Goal: Task Accomplishment & Management: Use online tool/utility

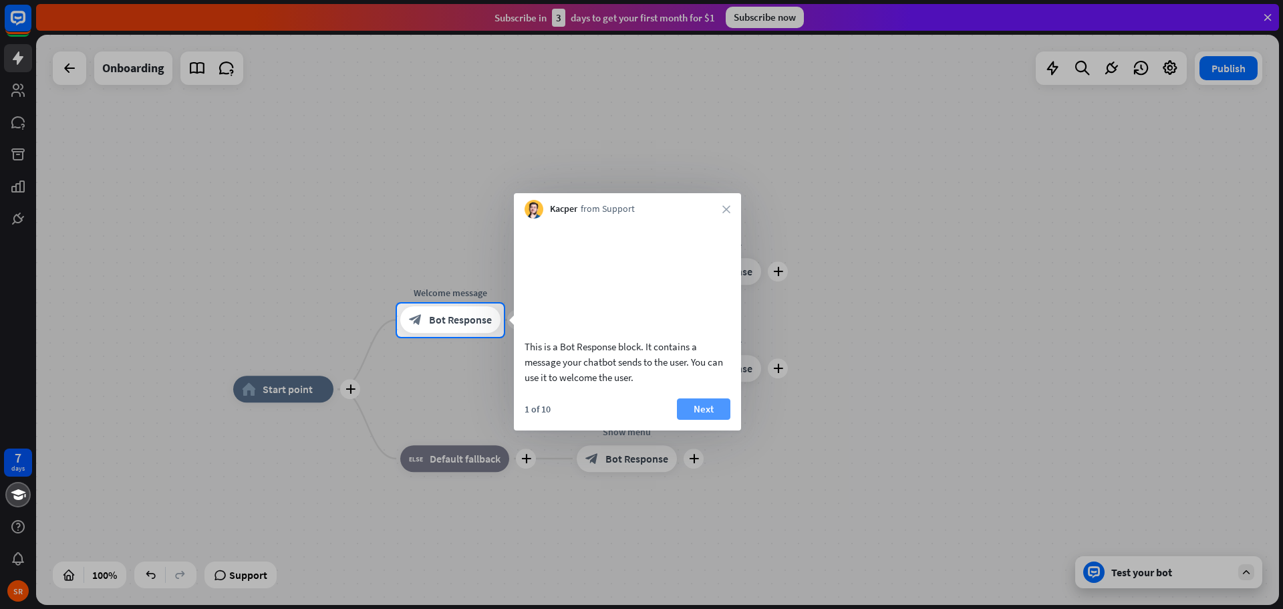
click at [694, 420] on button "Next" at bounding box center [703, 408] width 53 height 21
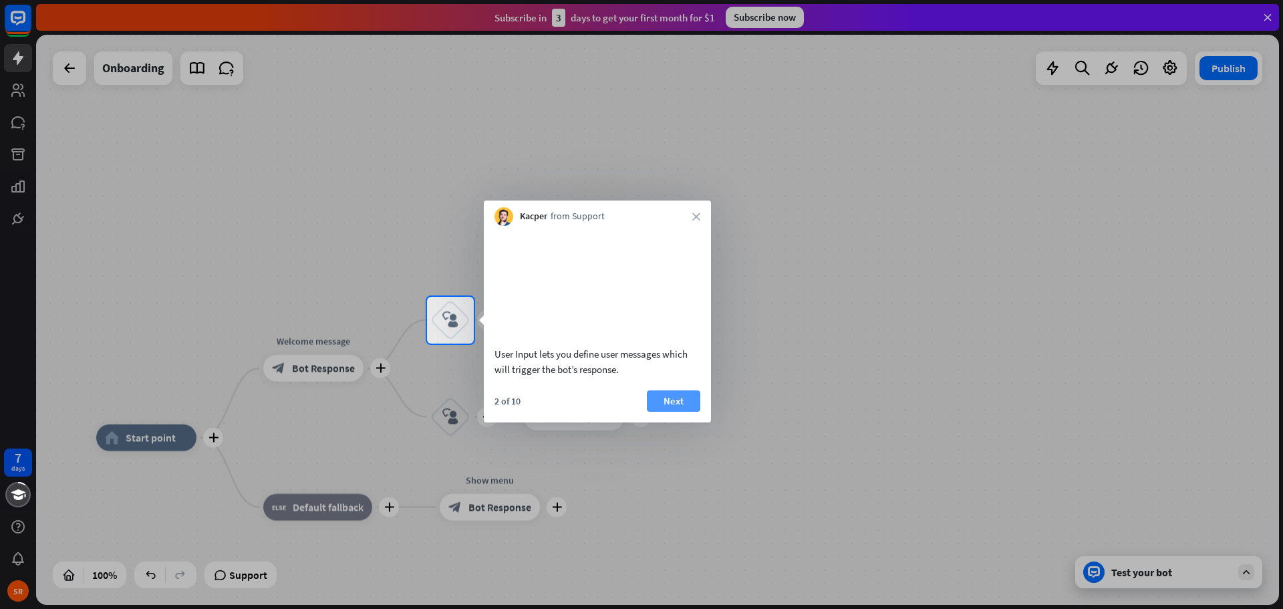
click at [668, 412] on button "Next" at bounding box center [673, 400] width 53 height 21
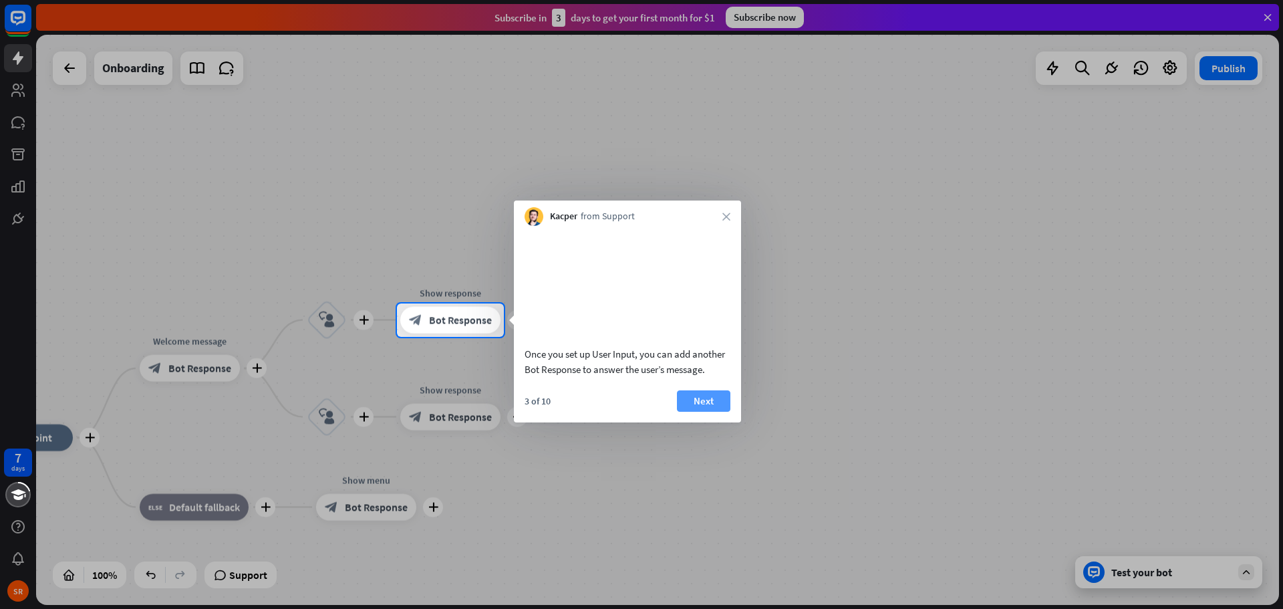
click at [696, 412] on button "Next" at bounding box center [703, 400] width 53 height 21
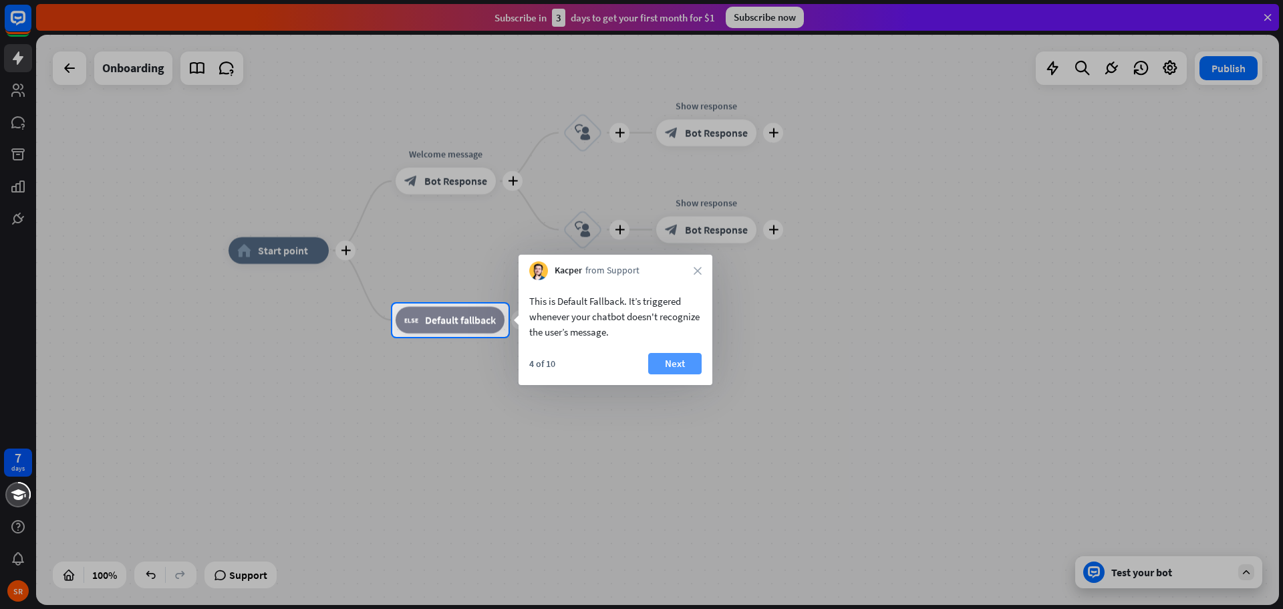
click at [672, 360] on button "Next" at bounding box center [674, 363] width 53 height 21
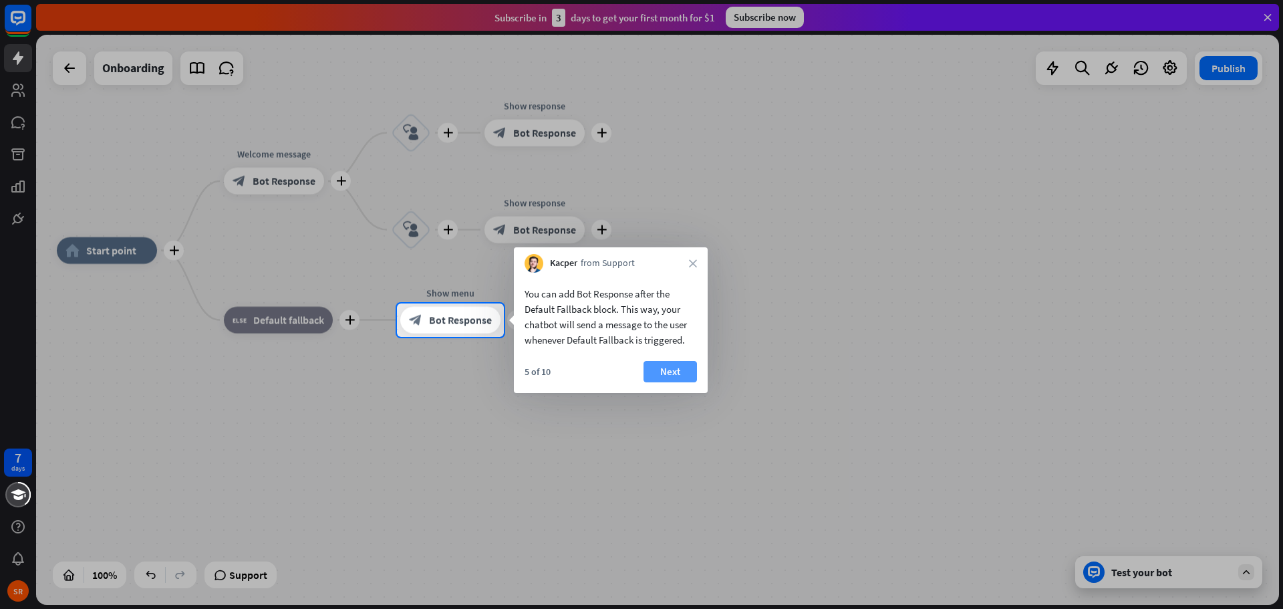
click at [672, 368] on button "Next" at bounding box center [670, 371] width 53 height 21
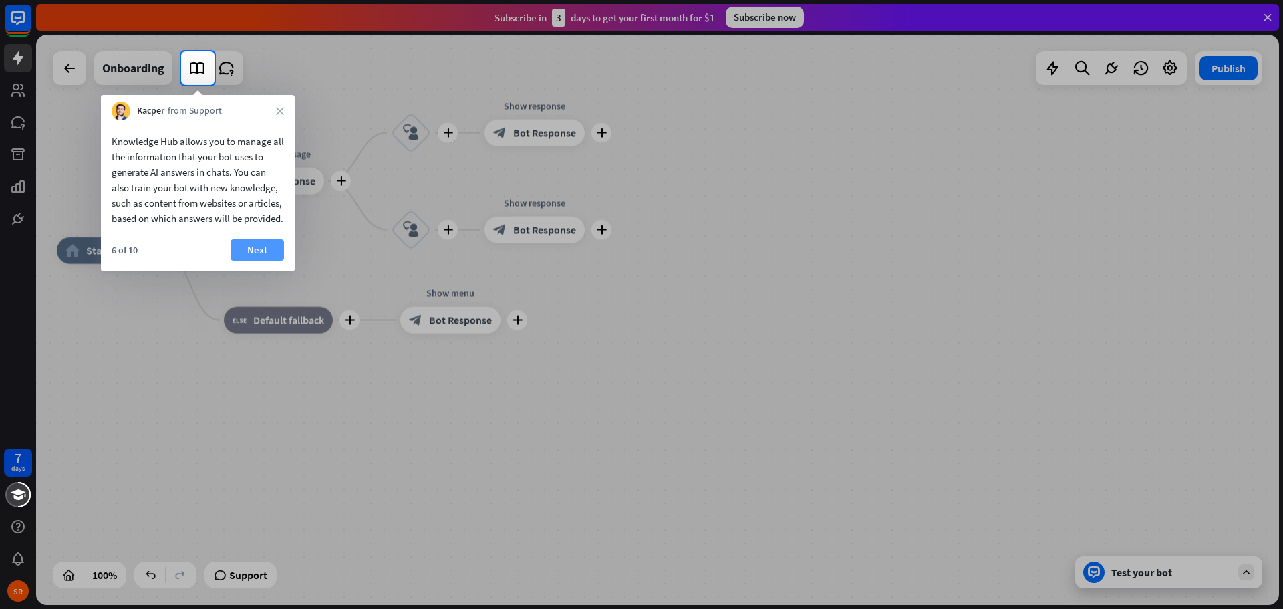
click at [245, 261] on button "Next" at bounding box center [257, 249] width 53 height 21
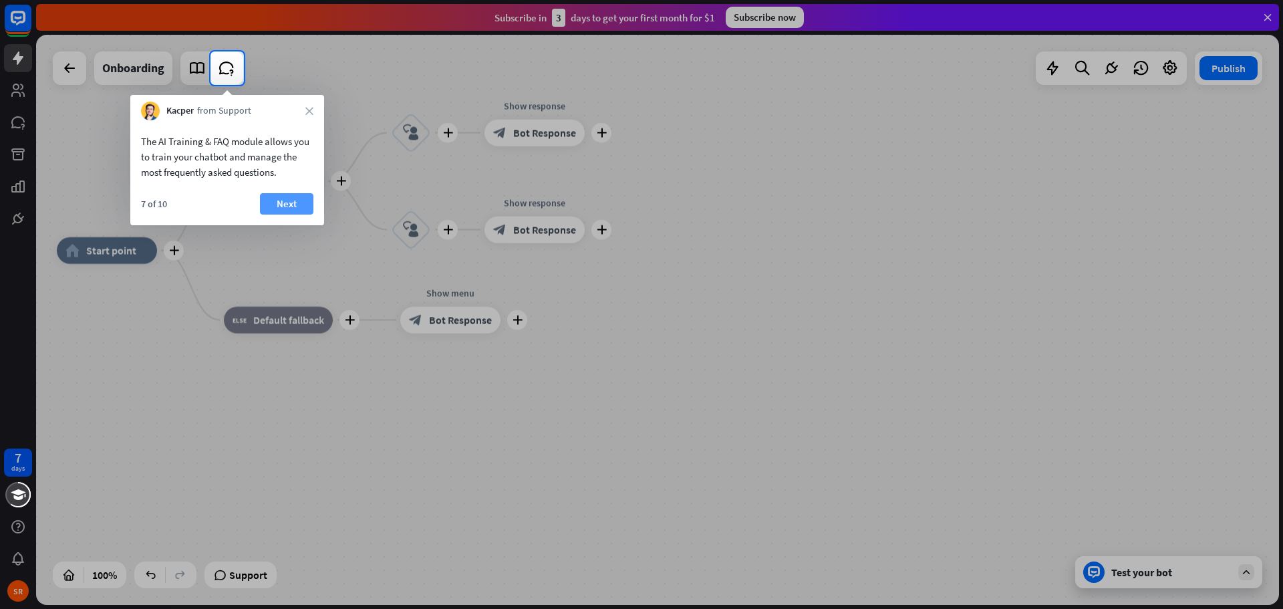
click at [278, 203] on button "Next" at bounding box center [286, 203] width 53 height 21
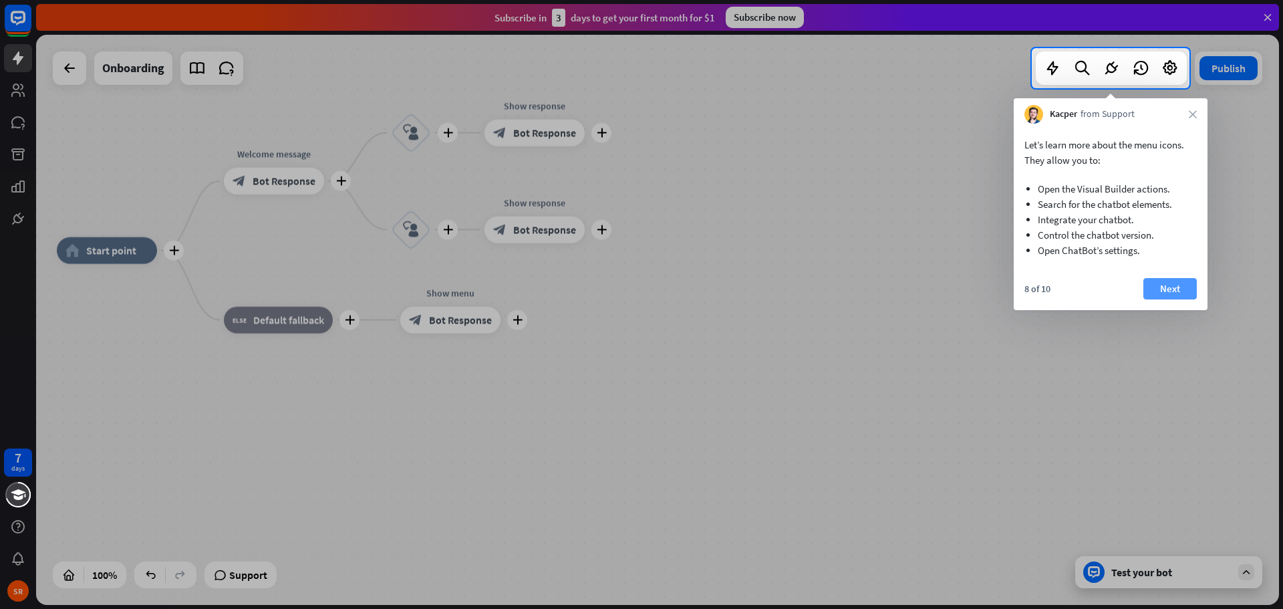
click at [1160, 289] on button "Next" at bounding box center [1169, 288] width 53 height 21
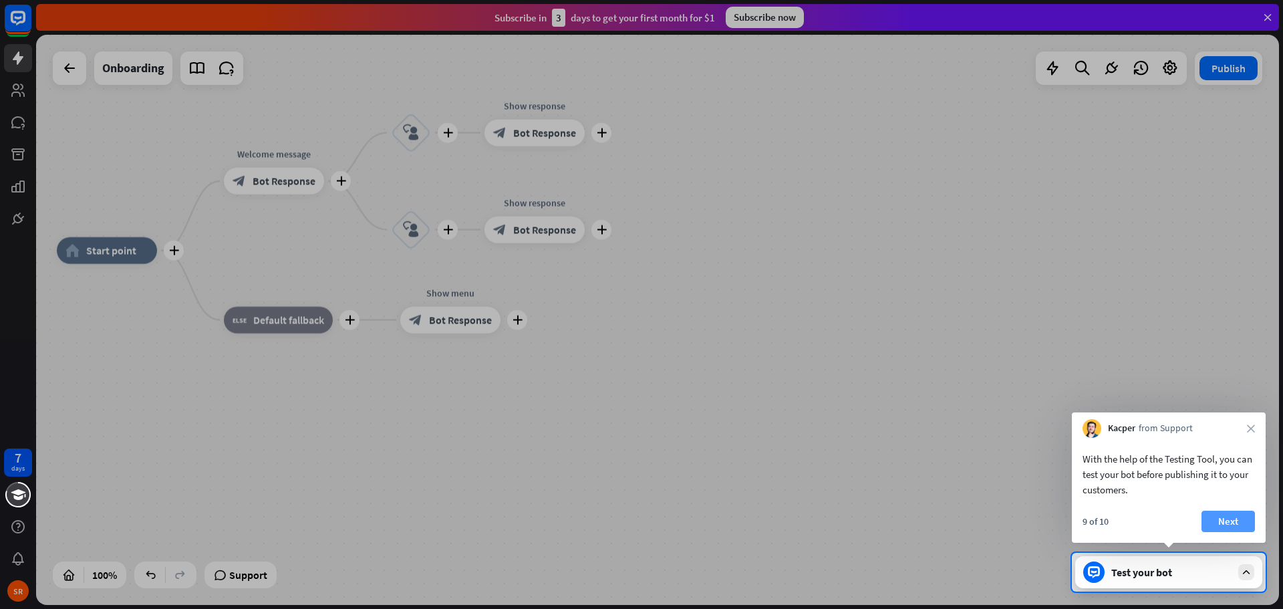
click at [1226, 516] on button "Next" at bounding box center [1228, 521] width 53 height 21
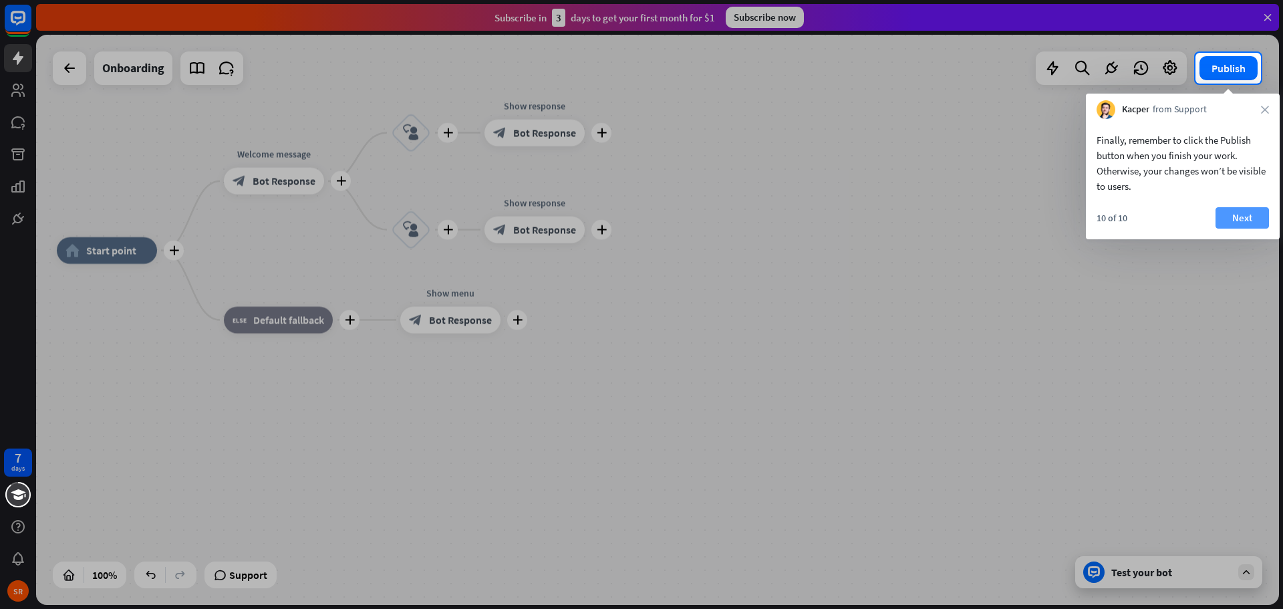
click at [1236, 213] on button "Next" at bounding box center [1242, 217] width 53 height 21
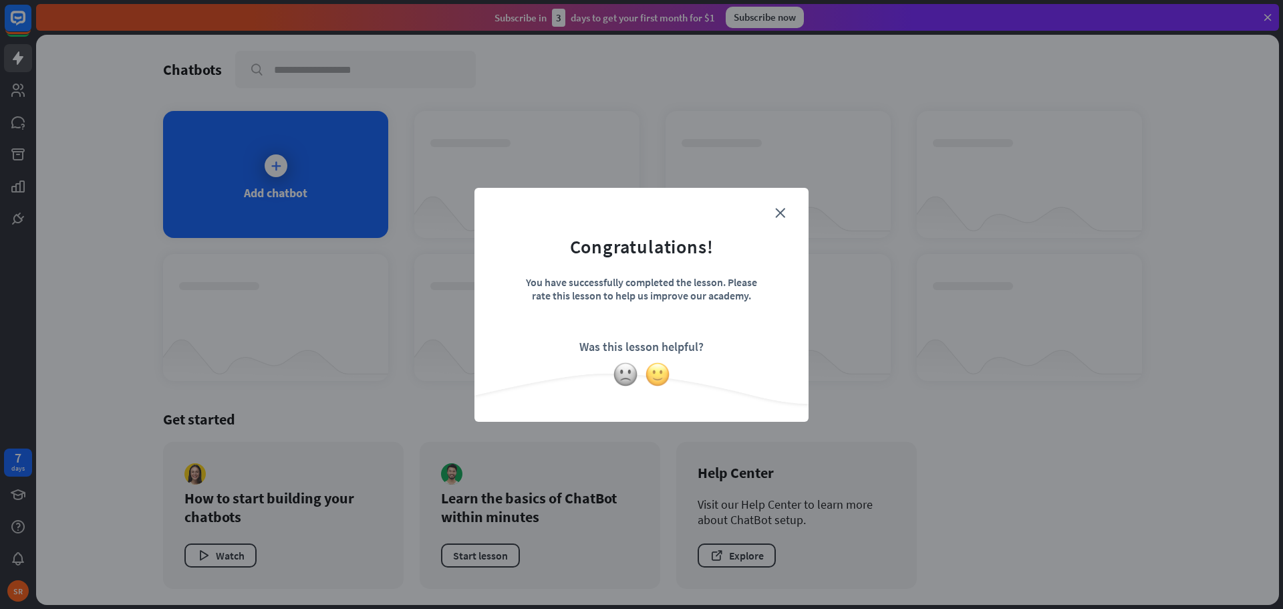
click at [660, 372] on img at bounding box center [657, 374] width 25 height 25
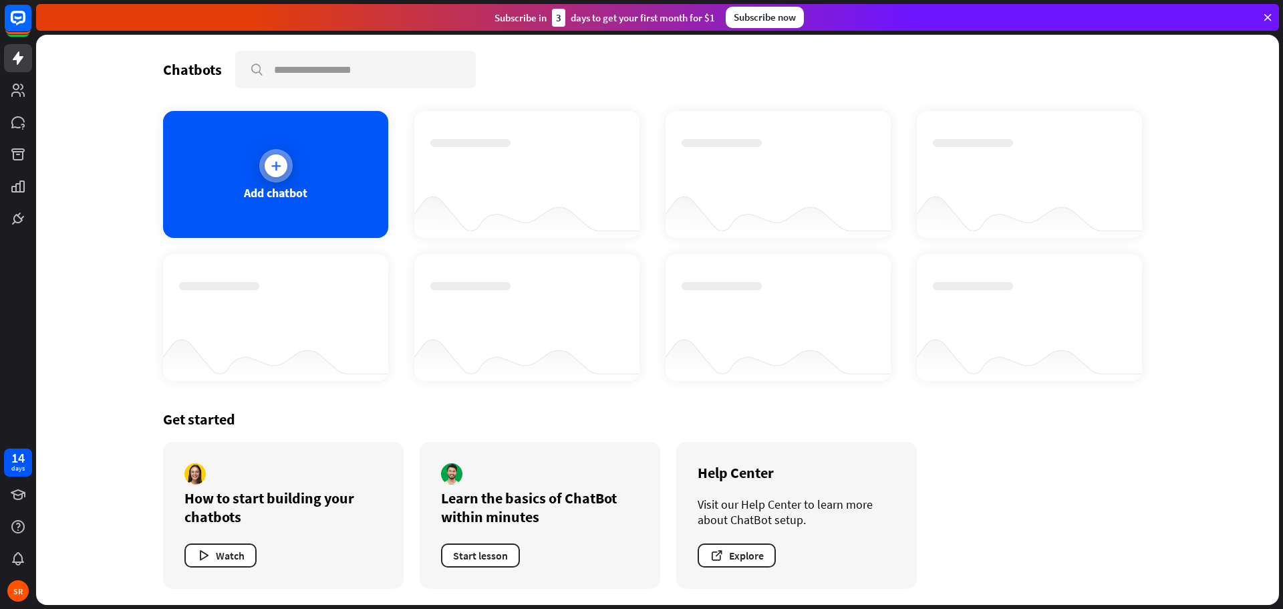
click at [275, 167] on icon at bounding box center [275, 165] width 13 height 13
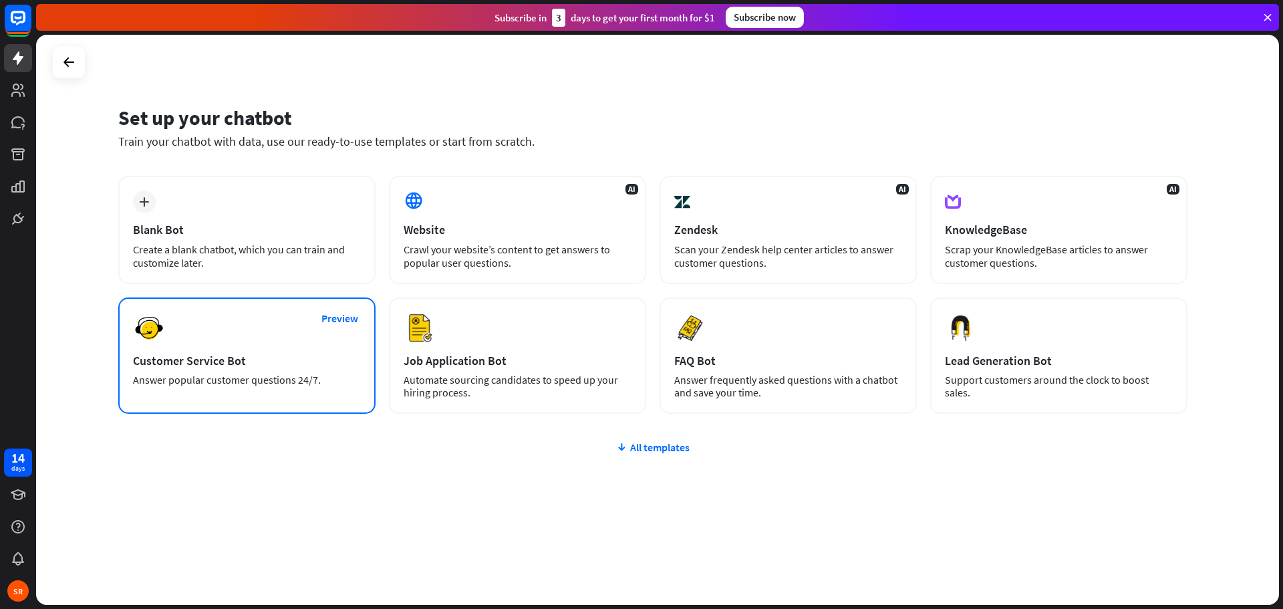
click at [218, 359] on div "Customer Service Bot" at bounding box center [247, 360] width 228 height 15
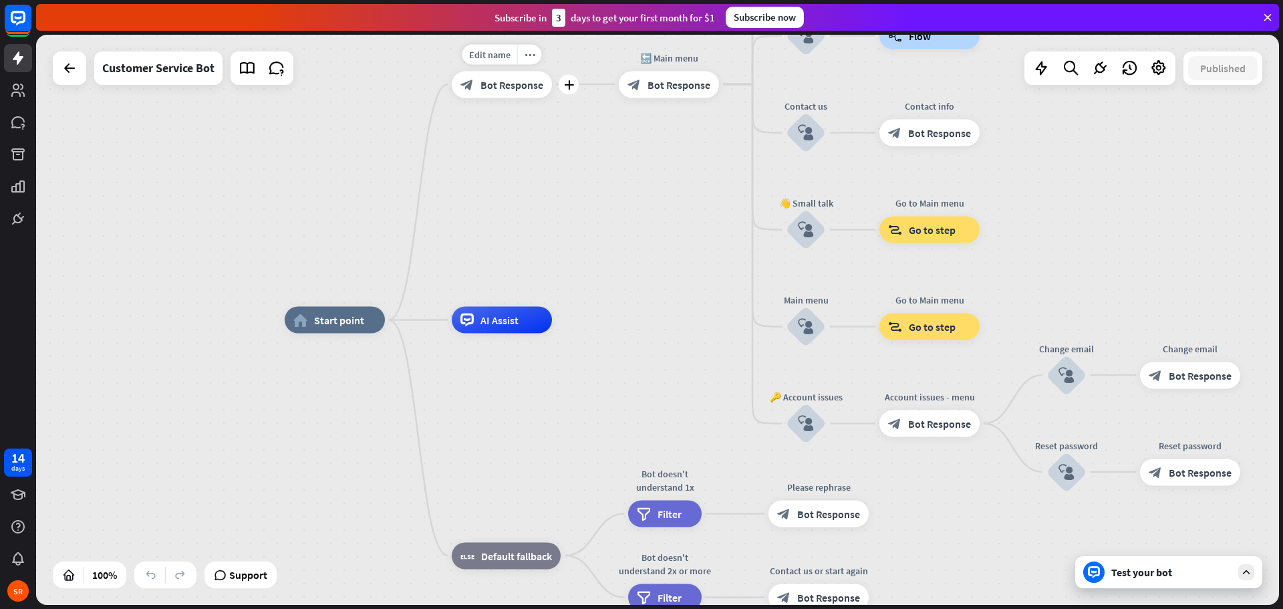
click at [495, 89] on span "Bot Response" at bounding box center [512, 84] width 63 height 13
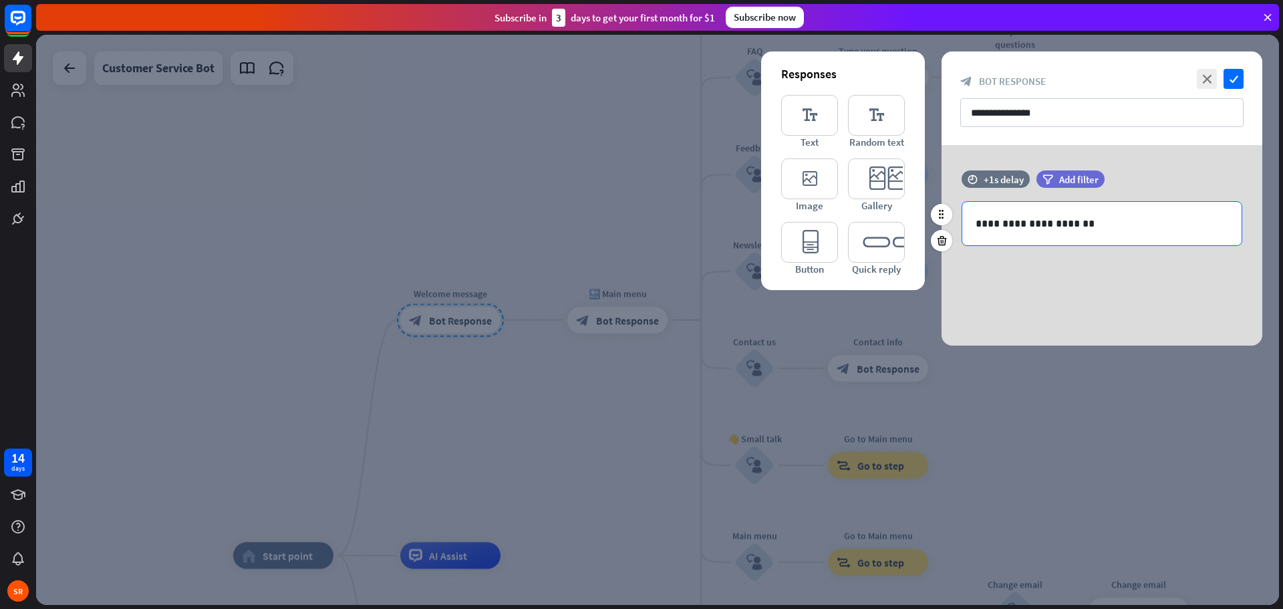
click at [1078, 223] on p "**********" at bounding box center [1102, 223] width 253 height 17
drag, startPoint x: 1082, startPoint y: 221, endPoint x: 1008, endPoint y: 226, distance: 73.7
click at [1008, 226] on p "**********" at bounding box center [1102, 223] width 253 height 17
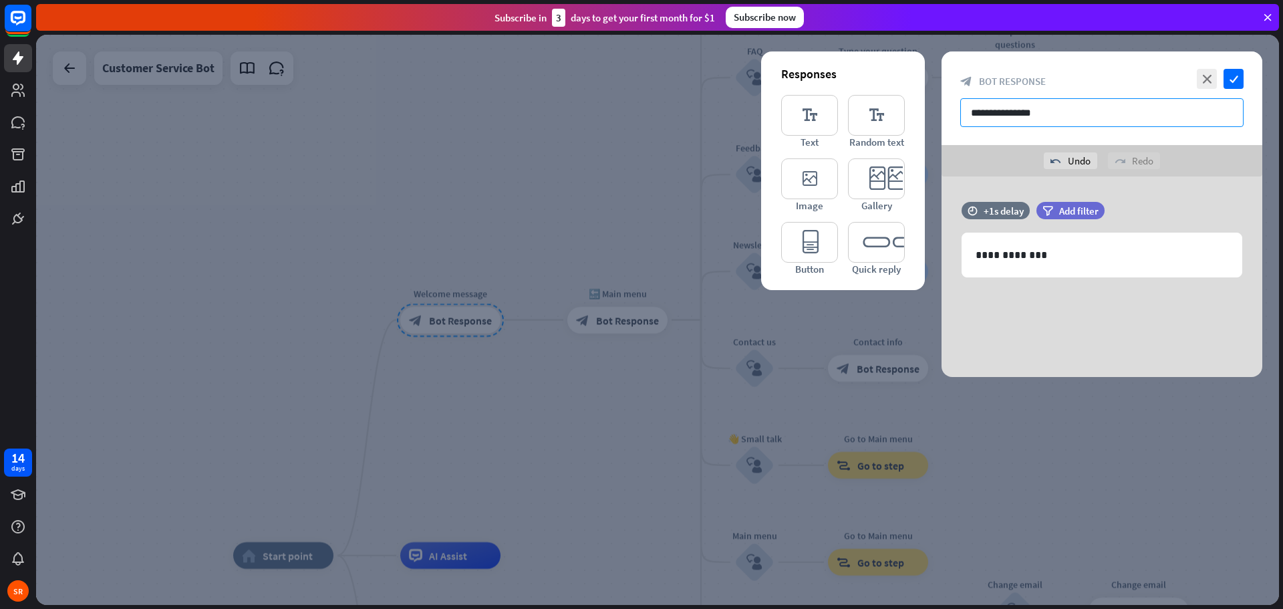
click at [1006, 112] on input "**********" at bounding box center [1101, 112] width 283 height 29
drag, startPoint x: 1060, startPoint y: 110, endPoint x: 950, endPoint y: 112, distance: 109.6
click at [950, 112] on div "**********" at bounding box center [1102, 98] width 321 height 94
type input "**********"
click at [1070, 211] on span "Add filter" at bounding box center [1078, 211] width 39 height 13
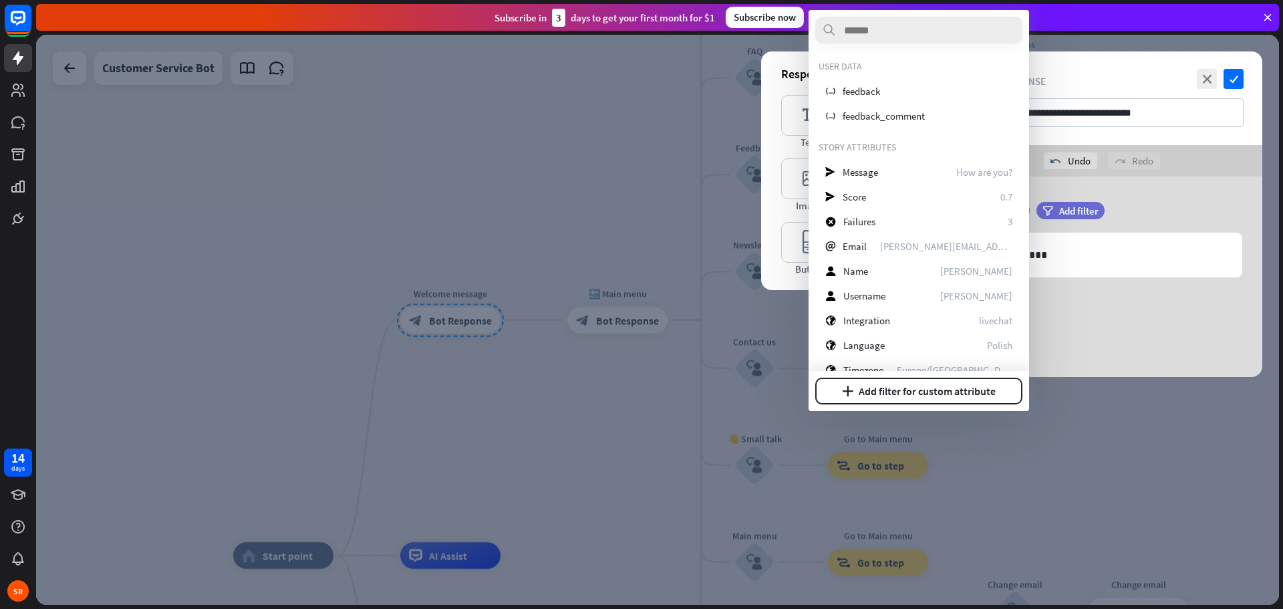
click at [1165, 207] on div "filter Add filter" at bounding box center [1104, 210] width 135 height 17
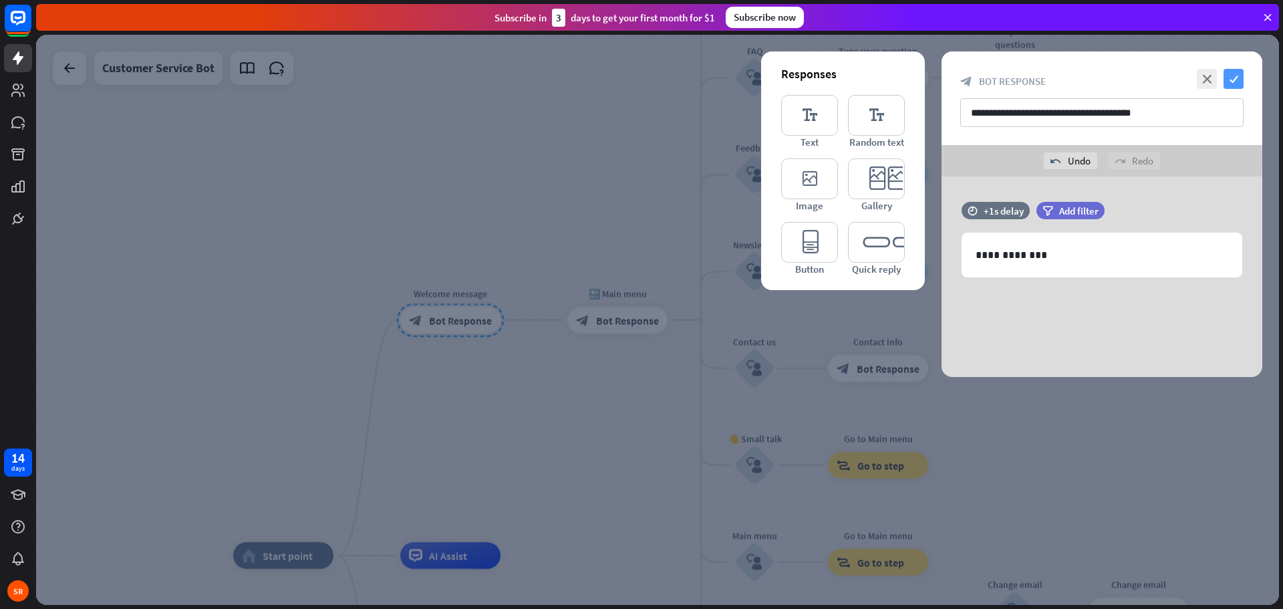
click at [1235, 74] on icon "check" at bounding box center [1234, 79] width 20 height 20
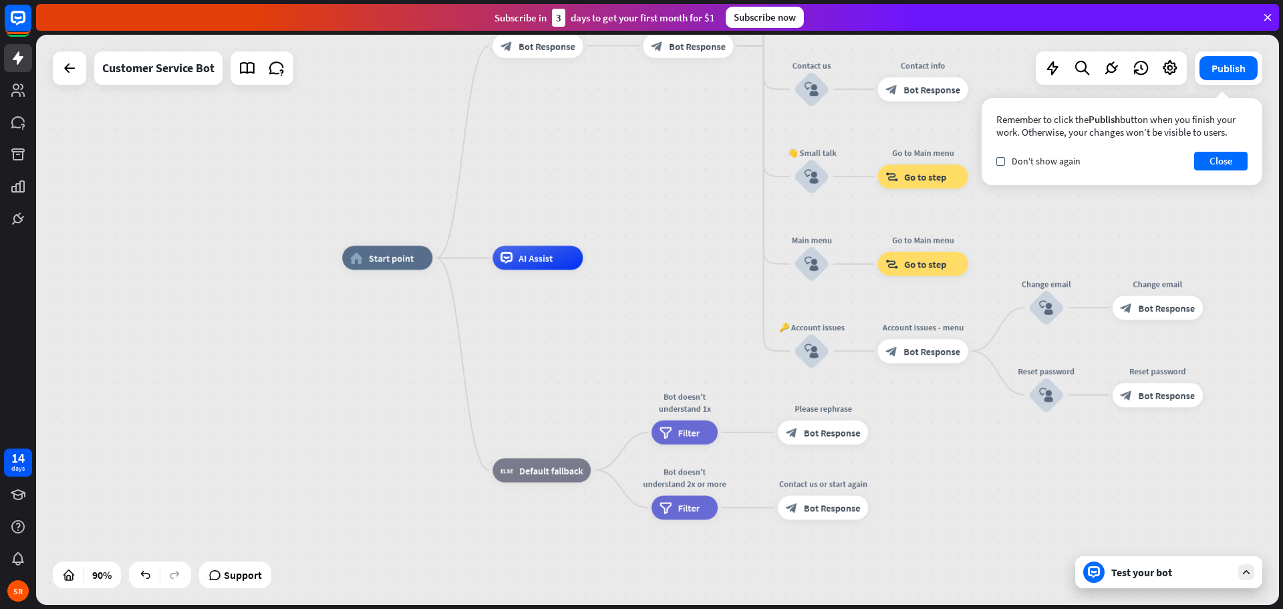
drag, startPoint x: 491, startPoint y: 438, endPoint x: 574, endPoint y: 156, distance: 294.6
click at [574, 156] on div "home_2 Start point Ask me anything about using BillTrack50! block_bot_response …" at bounding box center [657, 320] width 1243 height 570
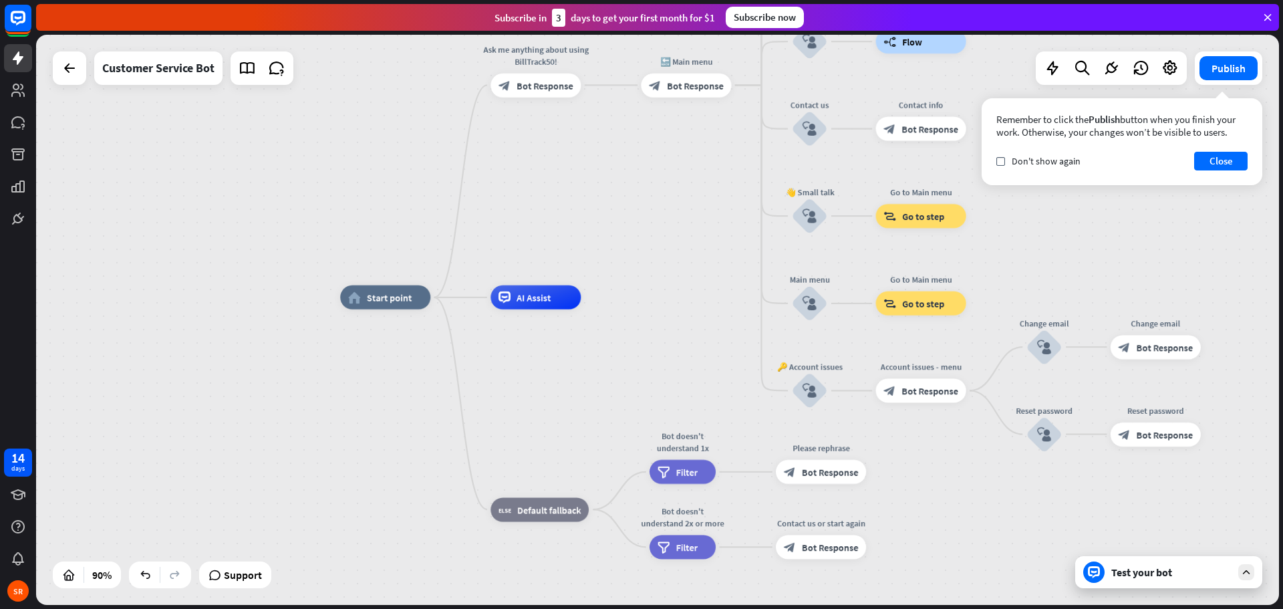
drag, startPoint x: 640, startPoint y: 223, endPoint x: 638, endPoint y: 263, distance: 39.5
click at [638, 263] on div "home_2 Start point Ask me anything about using BillTrack50! block_bot_response …" at bounding box center [657, 320] width 1243 height 570
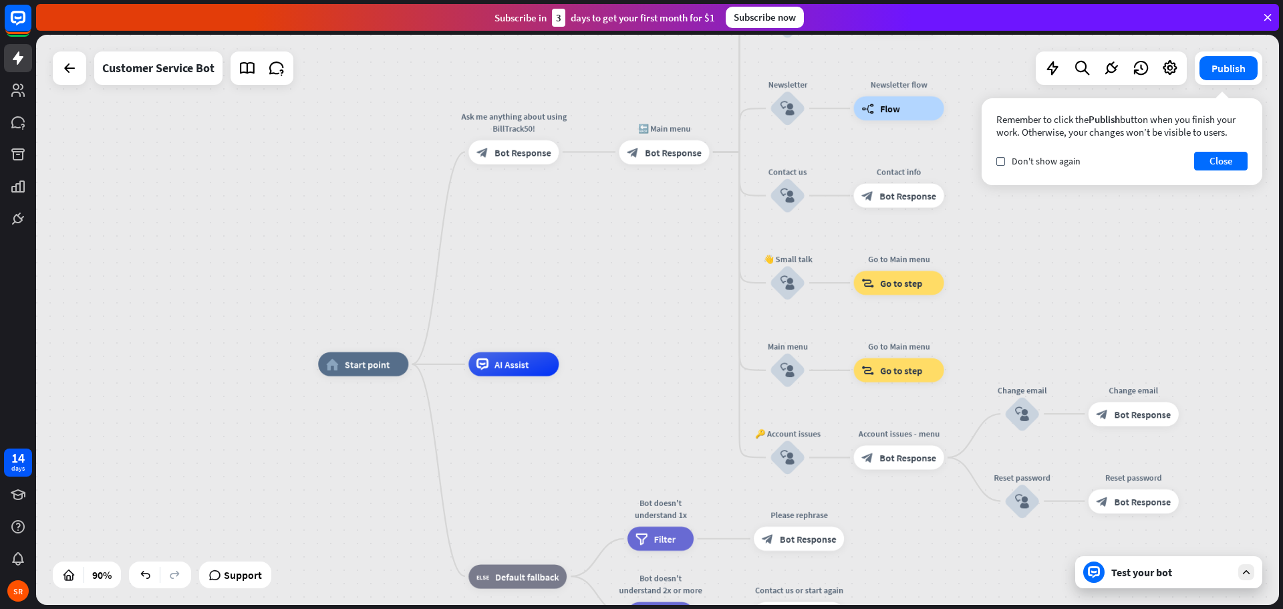
drag, startPoint x: 660, startPoint y: 267, endPoint x: 638, endPoint y: 333, distance: 70.4
click at [638, 333] on div "home_2 Start point Ask me anything about using BillTrack50! block_bot_response …" at bounding box center [657, 320] width 1243 height 570
click at [664, 155] on span "Bot Response" at bounding box center [673, 152] width 57 height 12
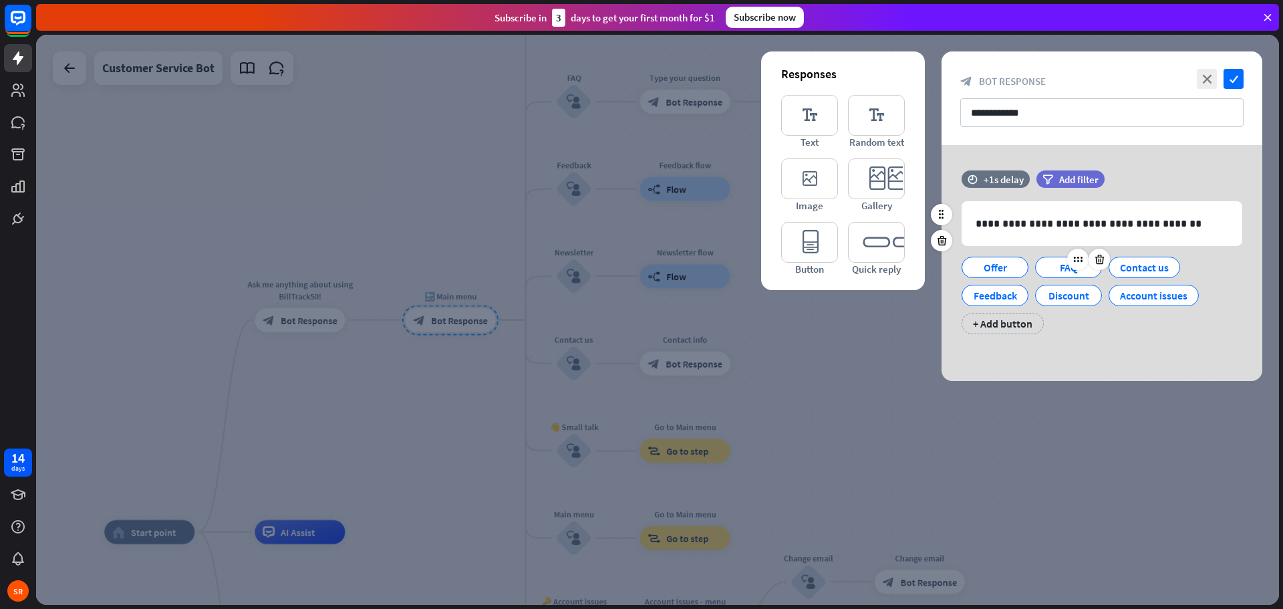
click at [1063, 267] on div "FAQ" at bounding box center [1069, 267] width 44 height 20
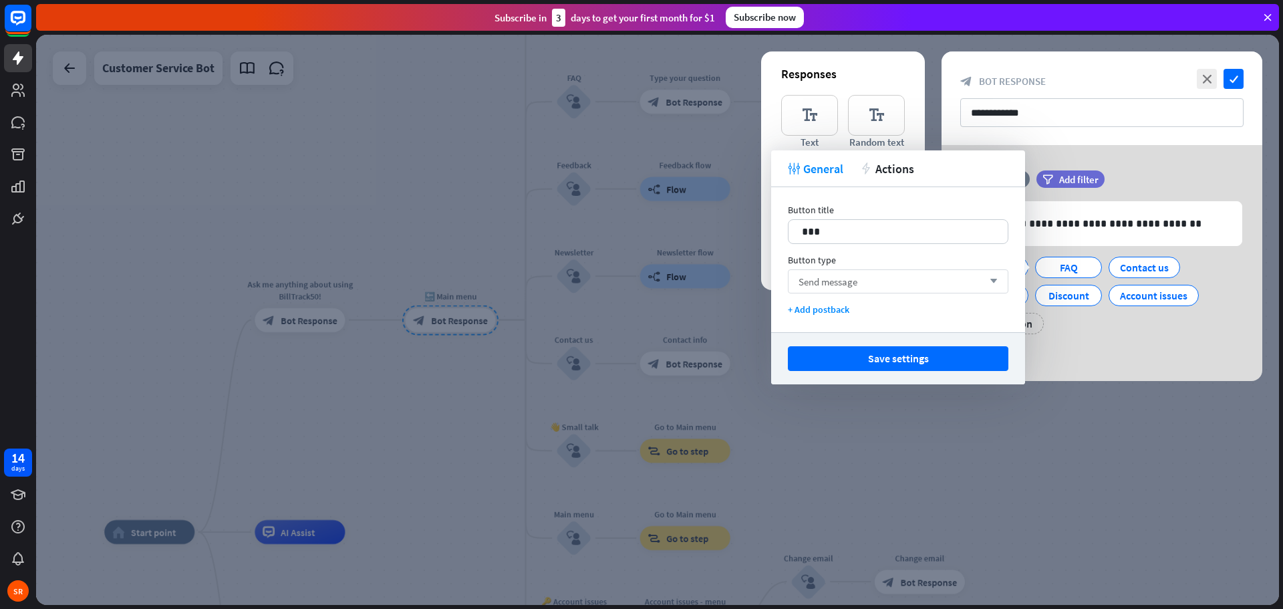
click at [986, 282] on icon "arrow_down" at bounding box center [990, 281] width 15 height 8
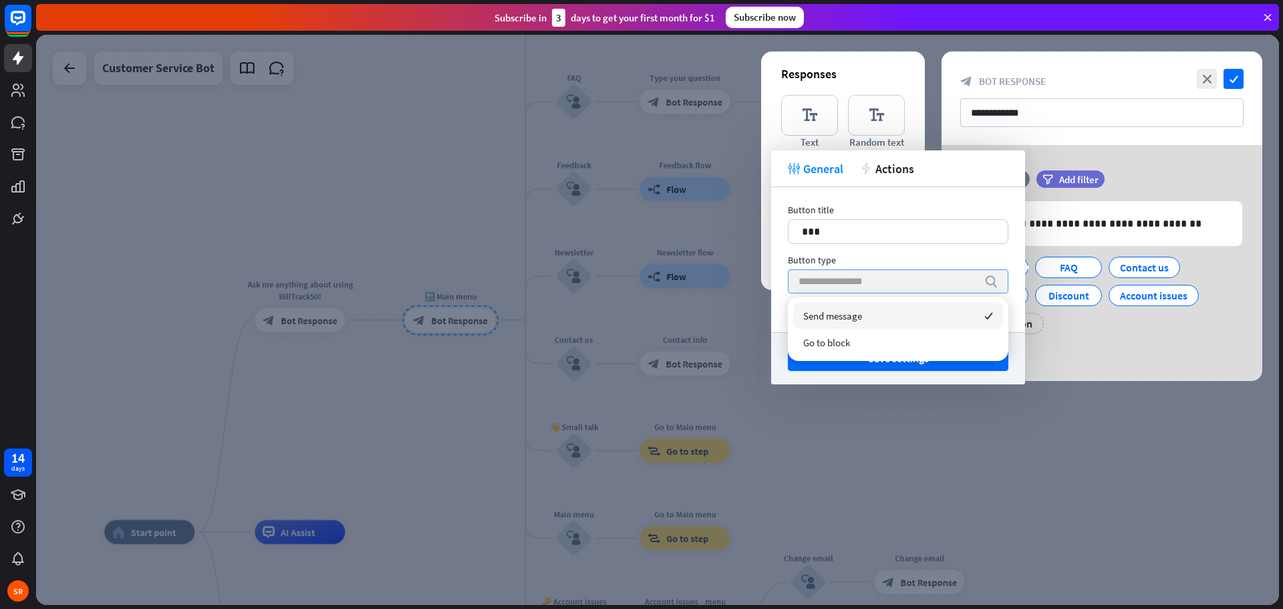
click at [986, 282] on icon "search" at bounding box center [990, 281] width 13 height 13
click at [879, 281] on input "search" at bounding box center [888, 281] width 179 height 23
click at [884, 251] on div "Button title 17 *** Button type search + Add postback" at bounding box center [898, 259] width 254 height 145
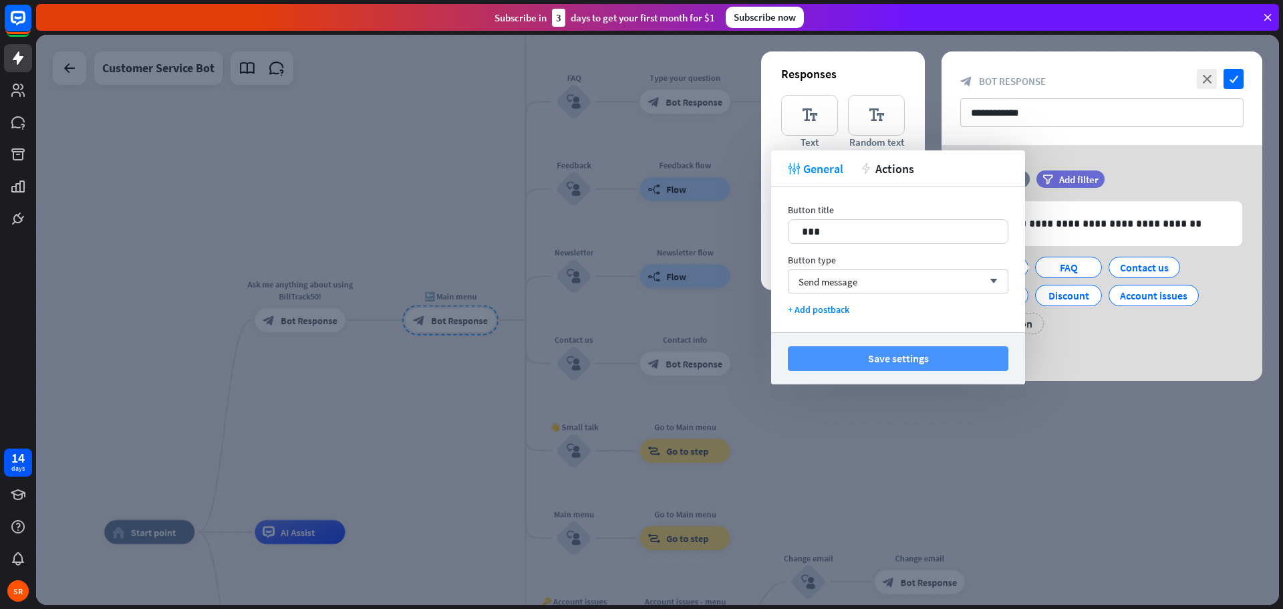
click at [905, 353] on button "Save settings" at bounding box center [898, 358] width 221 height 25
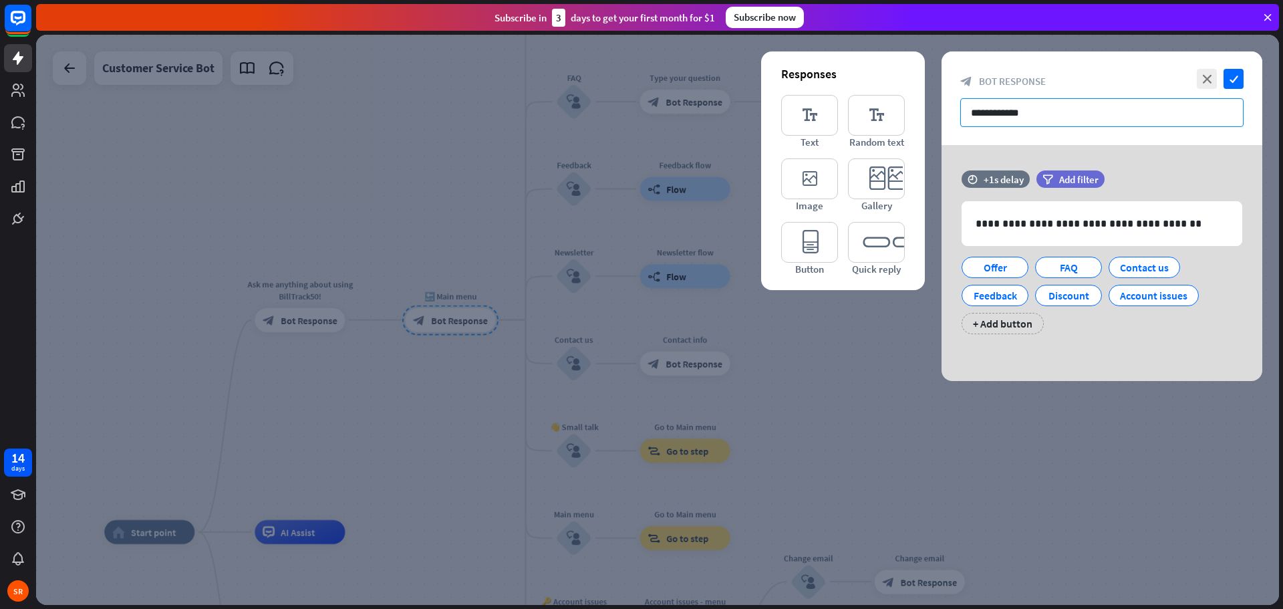
click at [1023, 116] on input "**********" at bounding box center [1101, 112] width 283 height 29
click at [1049, 113] on input "**********" at bounding box center [1101, 112] width 283 height 29
click at [1231, 74] on icon "check" at bounding box center [1234, 79] width 20 height 20
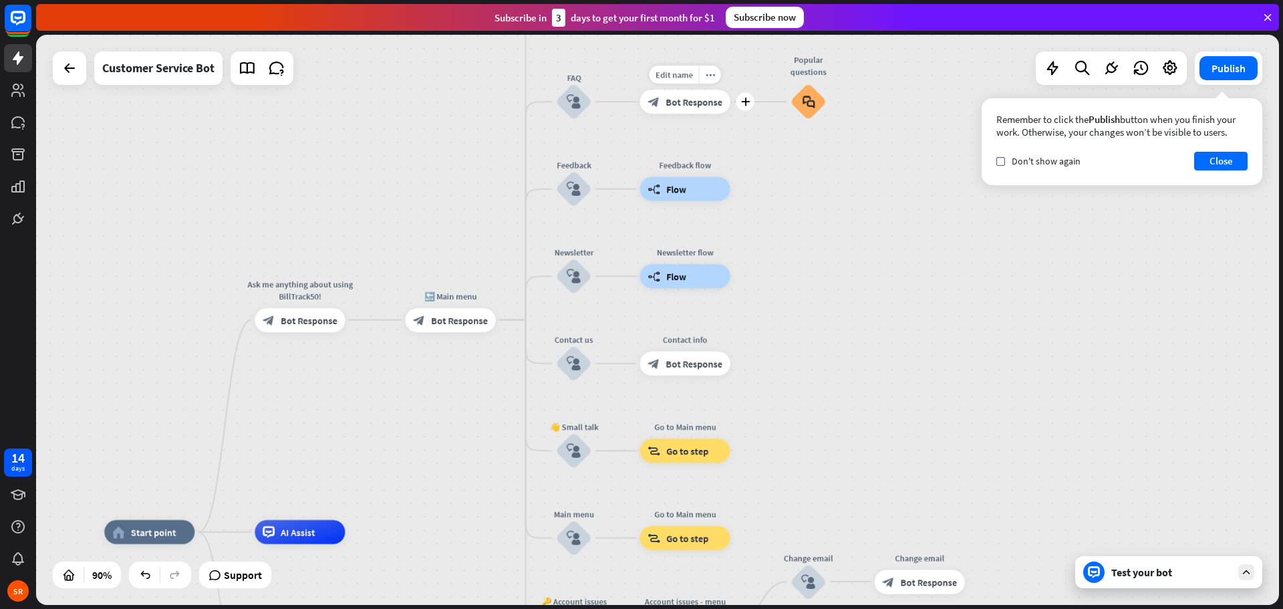
click at [678, 105] on span "Bot Response" at bounding box center [694, 102] width 57 height 12
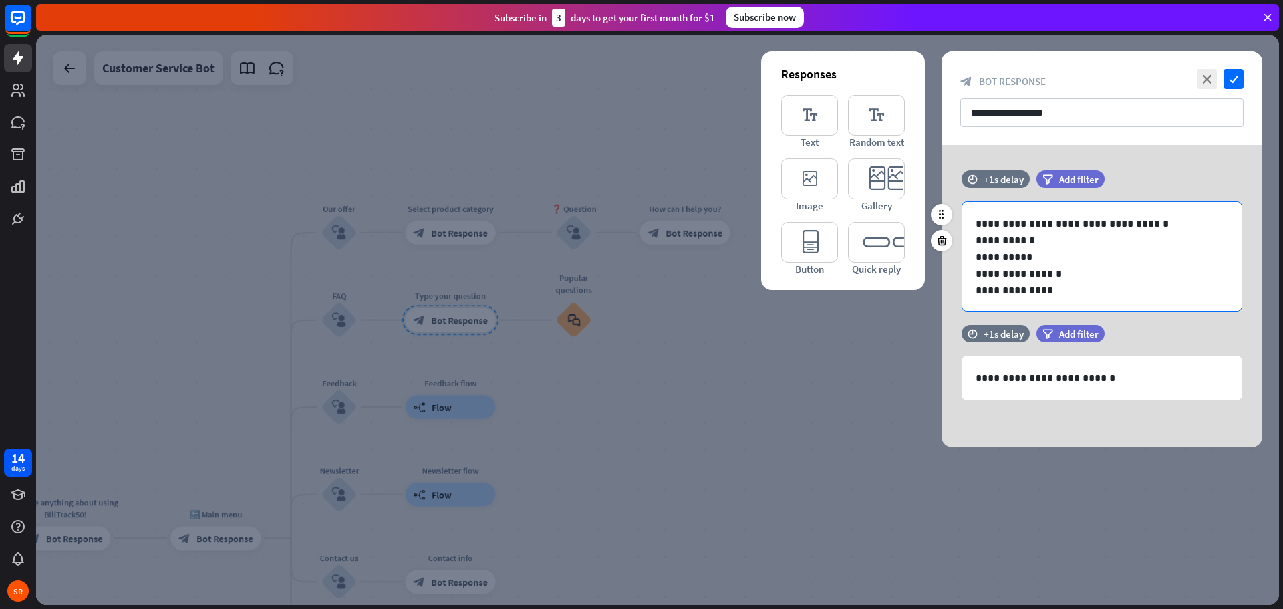
scroll to position [1, 0]
drag, startPoint x: 1063, startPoint y: 290, endPoint x: 976, endPoint y: 238, distance: 101.3
click at [976, 238] on div "**********" at bounding box center [1101, 255] width 279 height 110
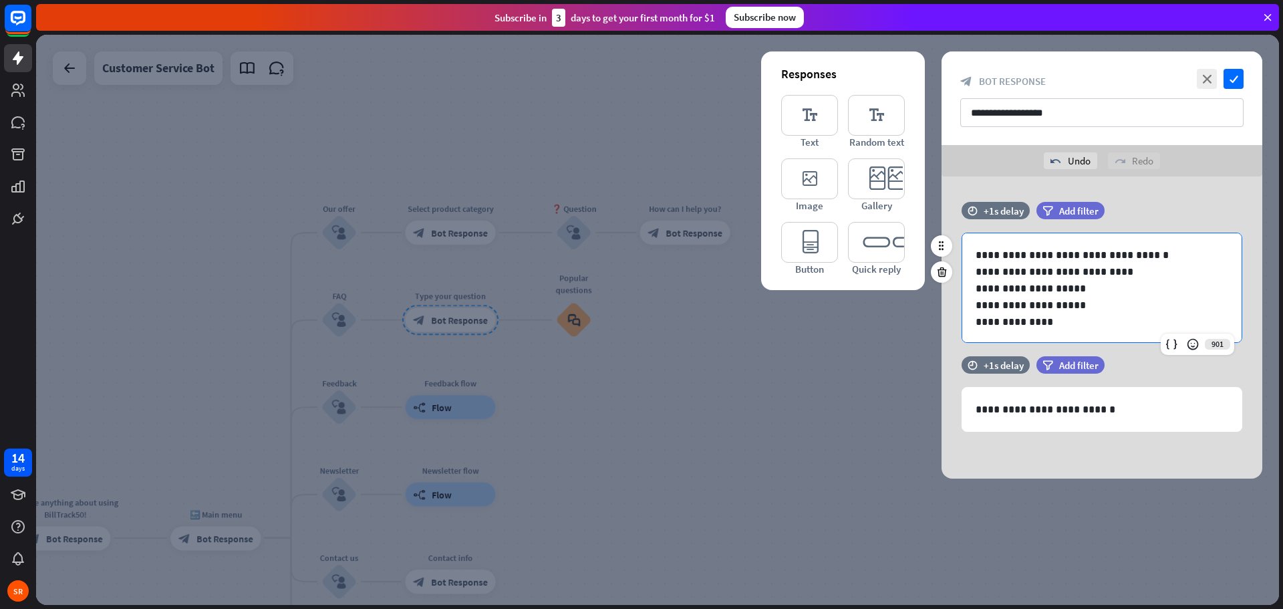
scroll to position [7, 0]
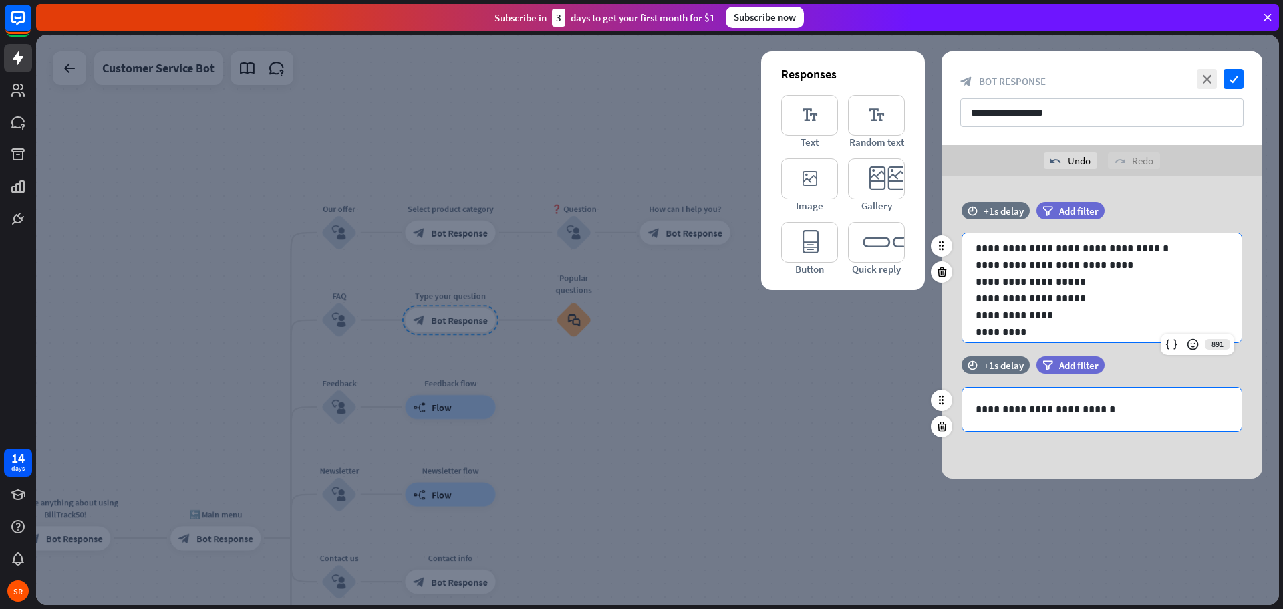
click at [1070, 412] on p "**********" at bounding box center [1102, 409] width 253 height 17
click at [1020, 112] on input "**********" at bounding box center [1101, 112] width 283 height 29
click at [1236, 80] on icon "check" at bounding box center [1234, 79] width 20 height 20
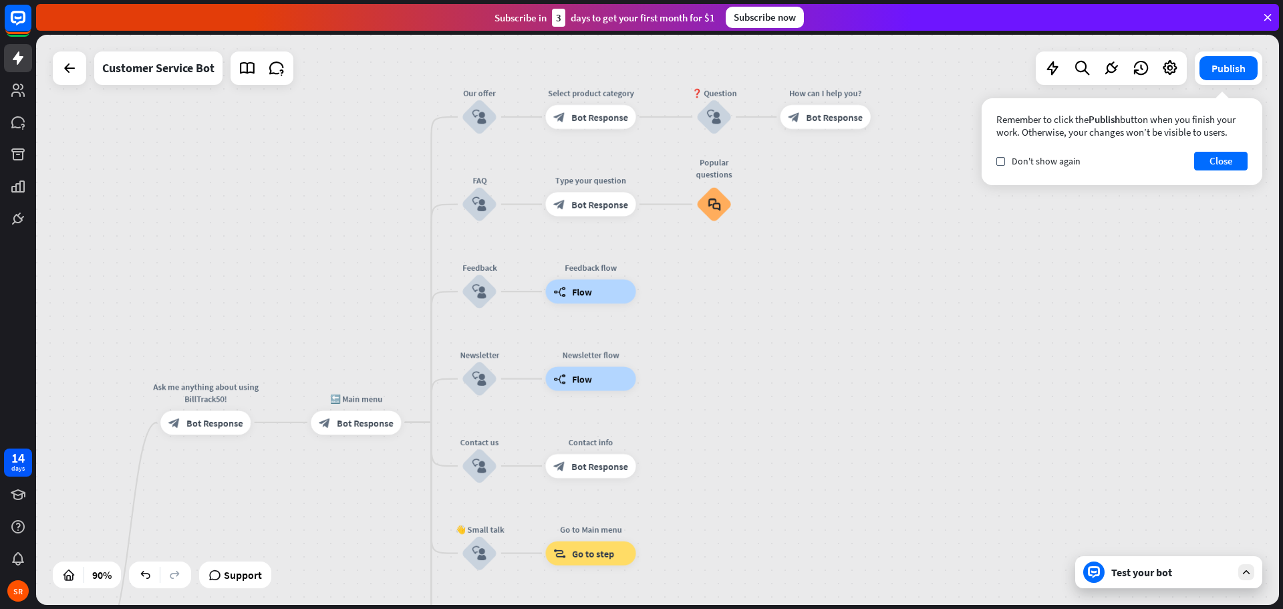
drag, startPoint x: 610, startPoint y: 472, endPoint x: 750, endPoint y: 356, distance: 181.3
click at [750, 356] on div "home_2 Start point Ask me anything about using BillTrack50! block_bot_response …" at bounding box center [657, 320] width 1243 height 570
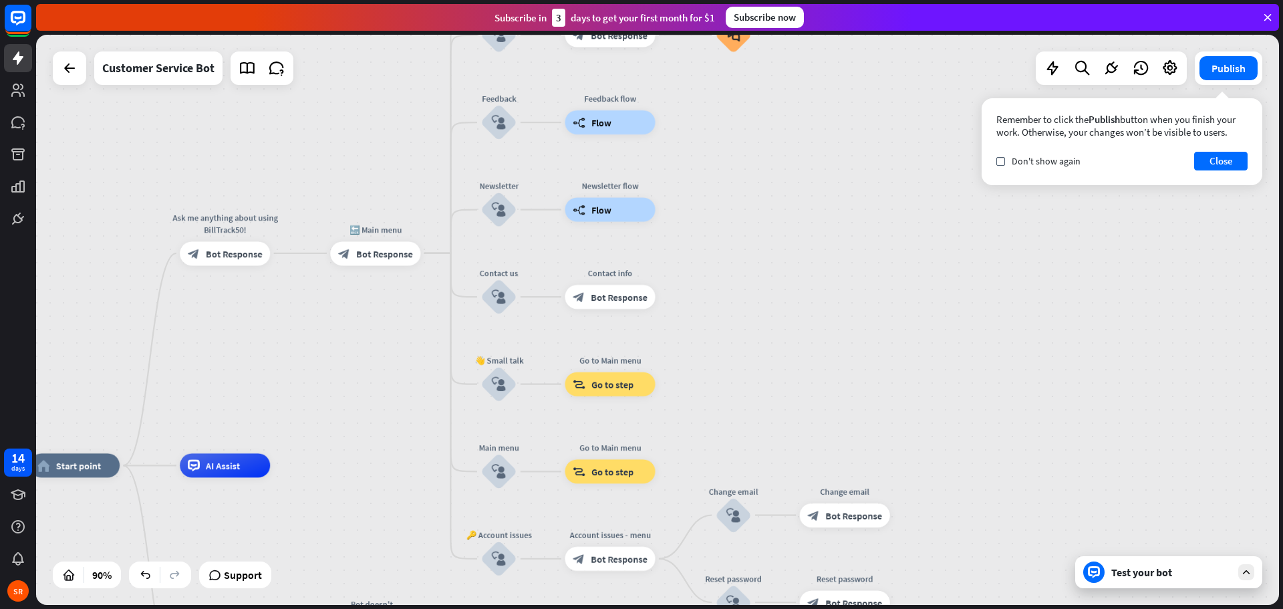
drag, startPoint x: 726, startPoint y: 416, endPoint x: 745, endPoint y: 247, distance: 170.2
click at [745, 247] on div "home_2 Start point Ask me anything about using BillTrack50! block_bot_response …" at bounding box center [657, 320] width 1243 height 570
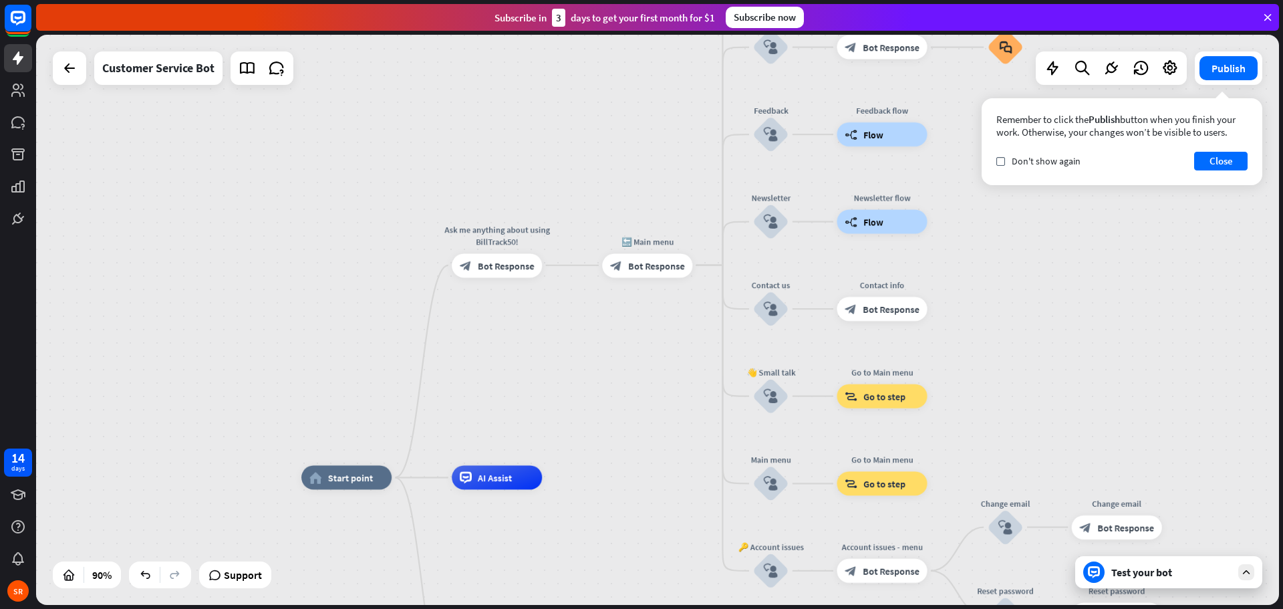
drag, startPoint x: 299, startPoint y: 380, endPoint x: 571, endPoint y: 392, distance: 272.3
click at [571, 392] on div "home_2 Start point Ask me anything about using BillTrack50! block_bot_response …" at bounding box center [657, 320] width 1243 height 570
click at [489, 264] on span "Bot Response" at bounding box center [506, 265] width 57 height 12
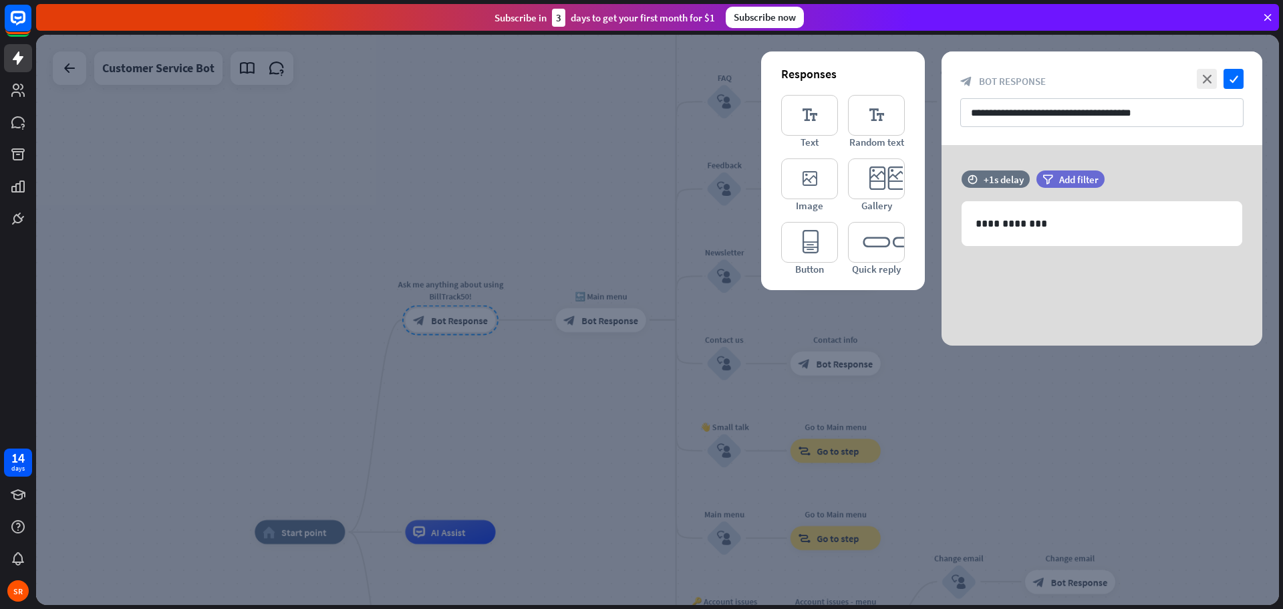
click at [486, 428] on div at bounding box center [657, 320] width 1243 height 570
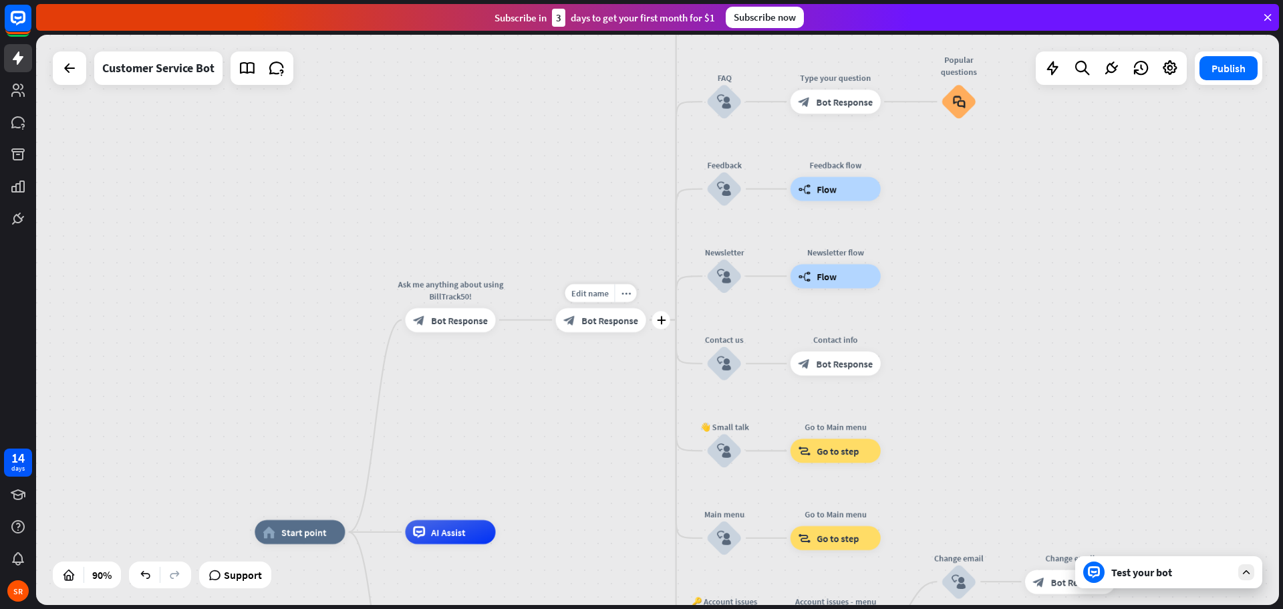
click at [602, 327] on div "block_bot_response Bot Response" at bounding box center [601, 319] width 90 height 24
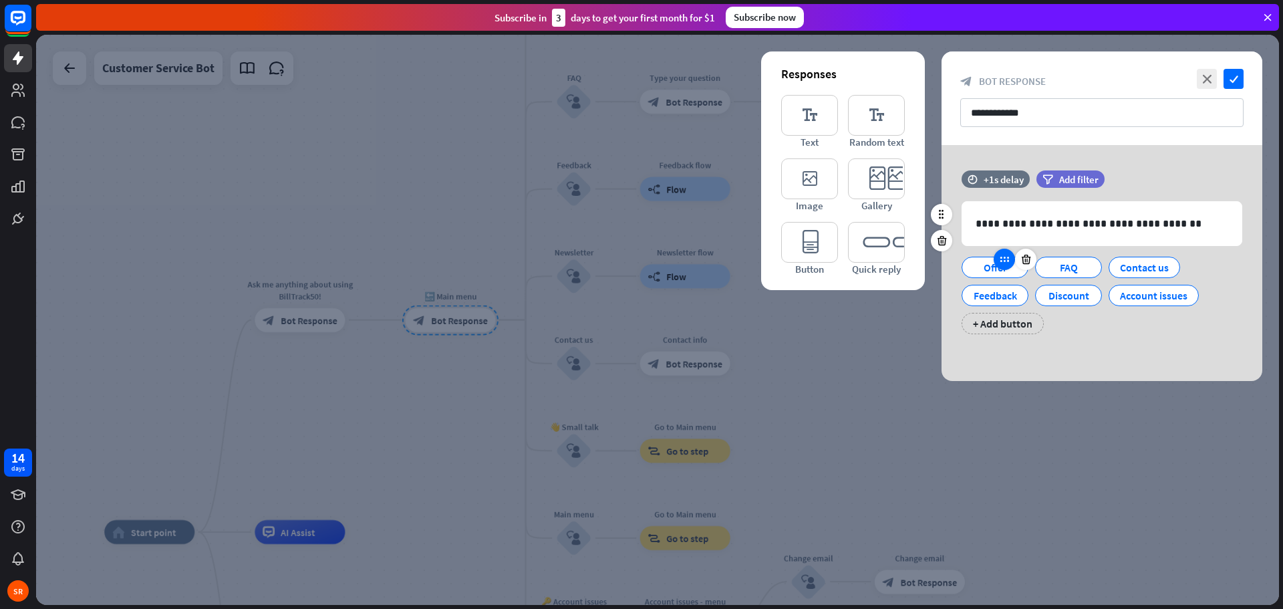
click at [1004, 263] on icon at bounding box center [1004, 259] width 12 height 12
click at [988, 270] on div "Offer" at bounding box center [995, 267] width 44 height 20
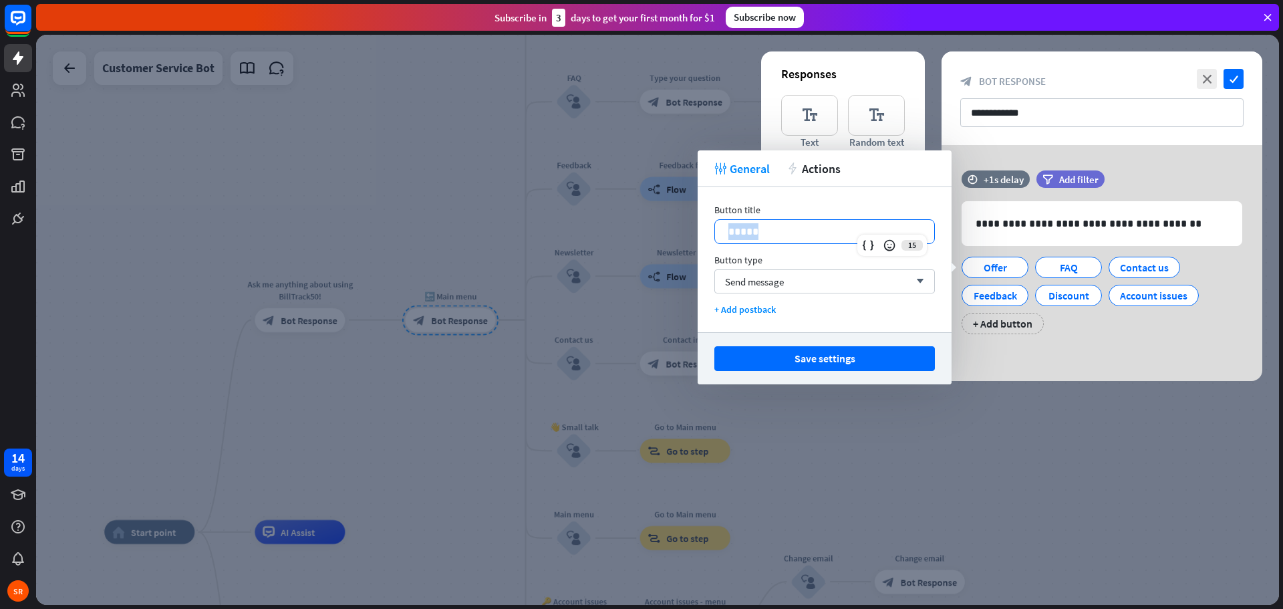
drag, startPoint x: 732, startPoint y: 235, endPoint x: 712, endPoint y: 235, distance: 20.0
click at [712, 235] on div "Button title 15 ***** Button type Send message arrow_down + Add postback" at bounding box center [825, 259] width 254 height 145
click at [1055, 350] on div "**********" at bounding box center [1102, 263] width 321 height 236
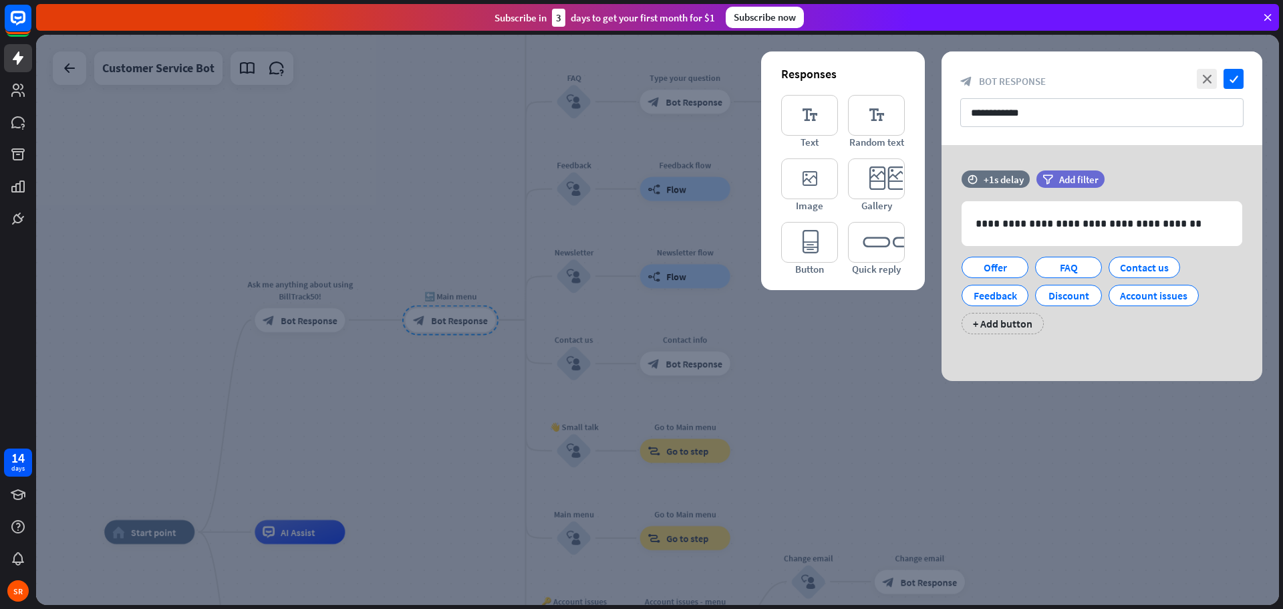
click at [430, 411] on div at bounding box center [657, 320] width 1243 height 570
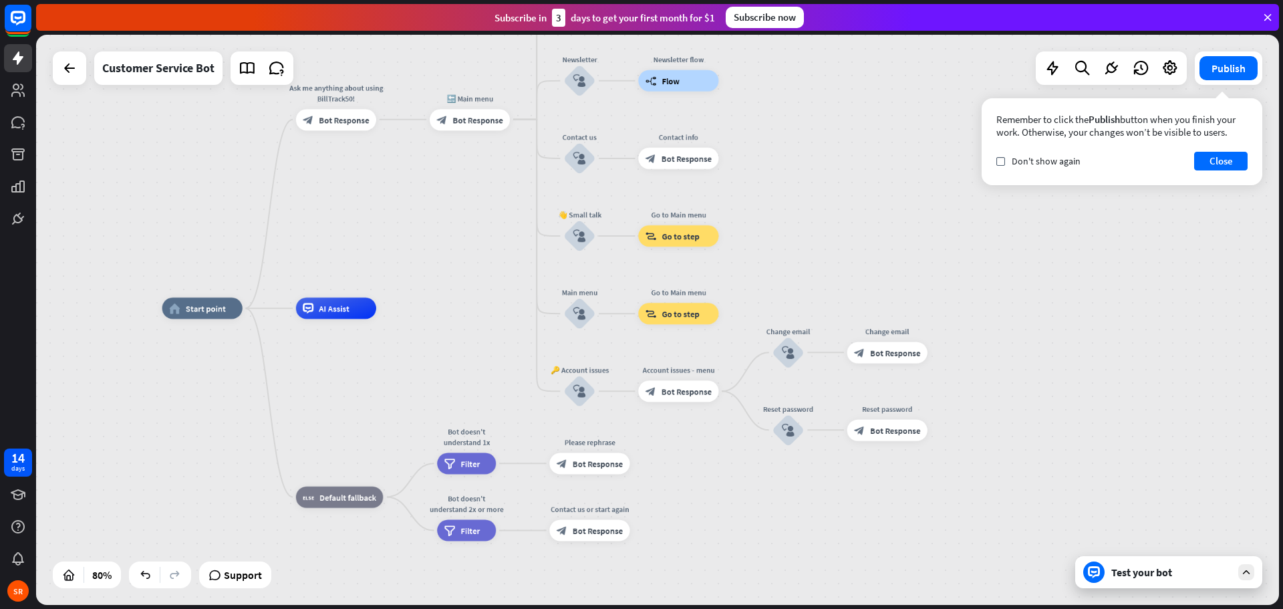
drag, startPoint x: 873, startPoint y: 414, endPoint x: 849, endPoint y: 207, distance: 209.3
click at [849, 207] on div "home_2 Start point Ask me anything about using BillTrack50! block_bot_response …" at bounding box center [657, 320] width 1243 height 570
click at [584, 465] on span "Bot Response" at bounding box center [598, 463] width 50 height 11
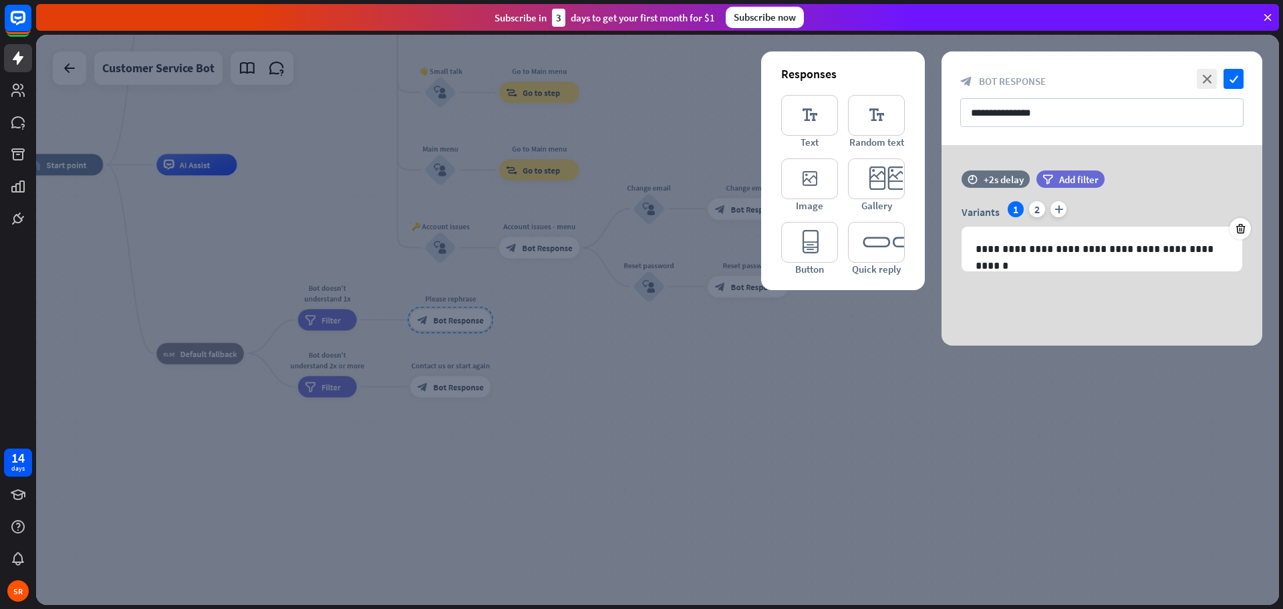
click at [440, 388] on div at bounding box center [657, 320] width 1243 height 570
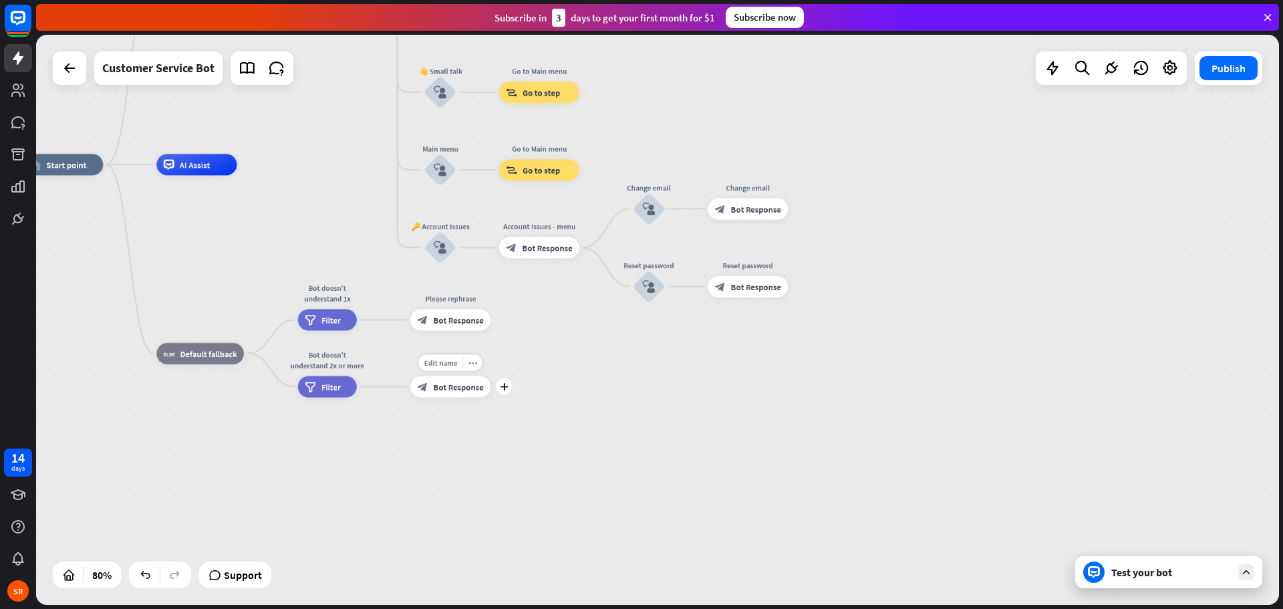
click at [441, 388] on span "Bot Response" at bounding box center [458, 387] width 50 height 11
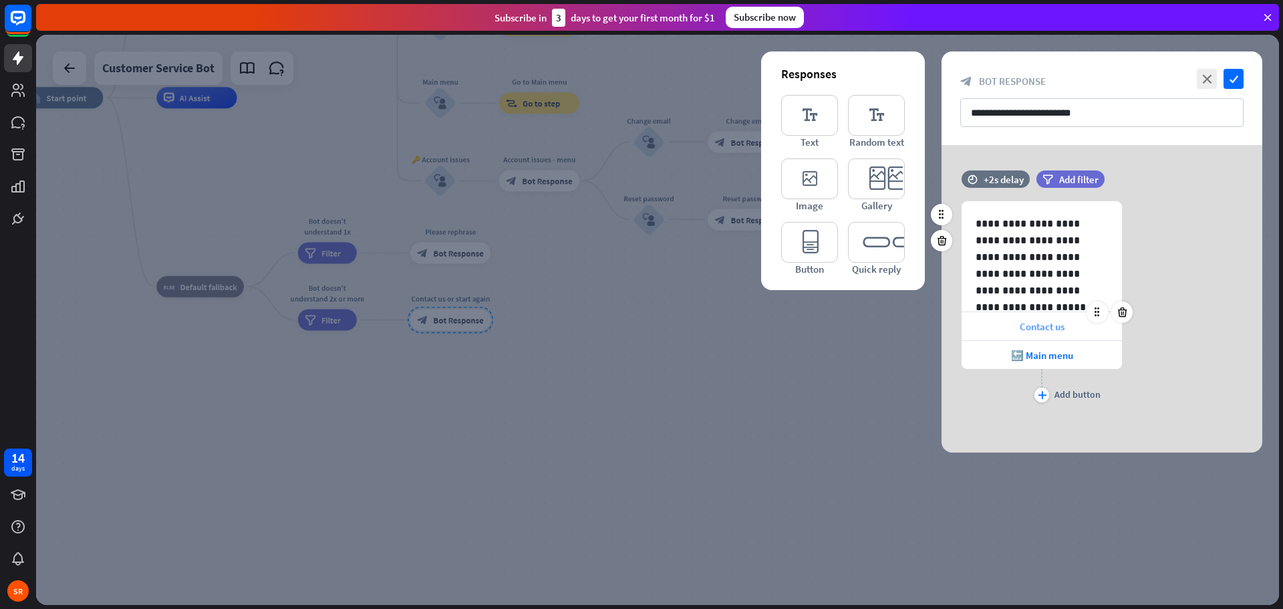
click at [1045, 322] on span "Contact us" at bounding box center [1042, 326] width 45 height 13
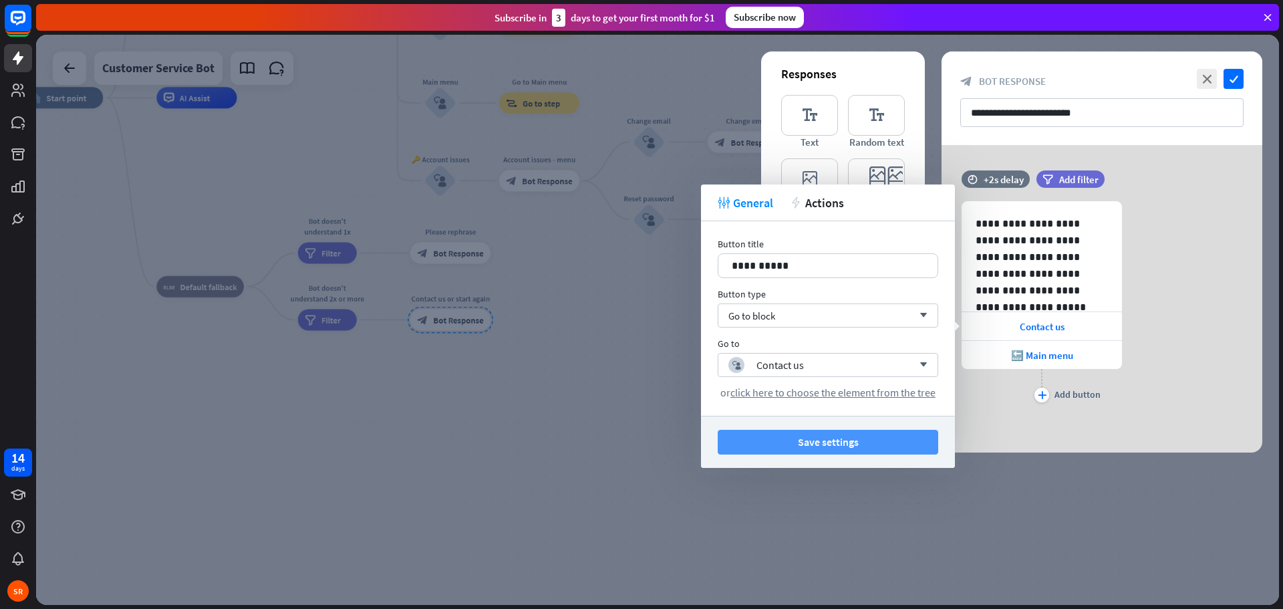
click at [815, 444] on button "Save settings" at bounding box center [828, 442] width 221 height 25
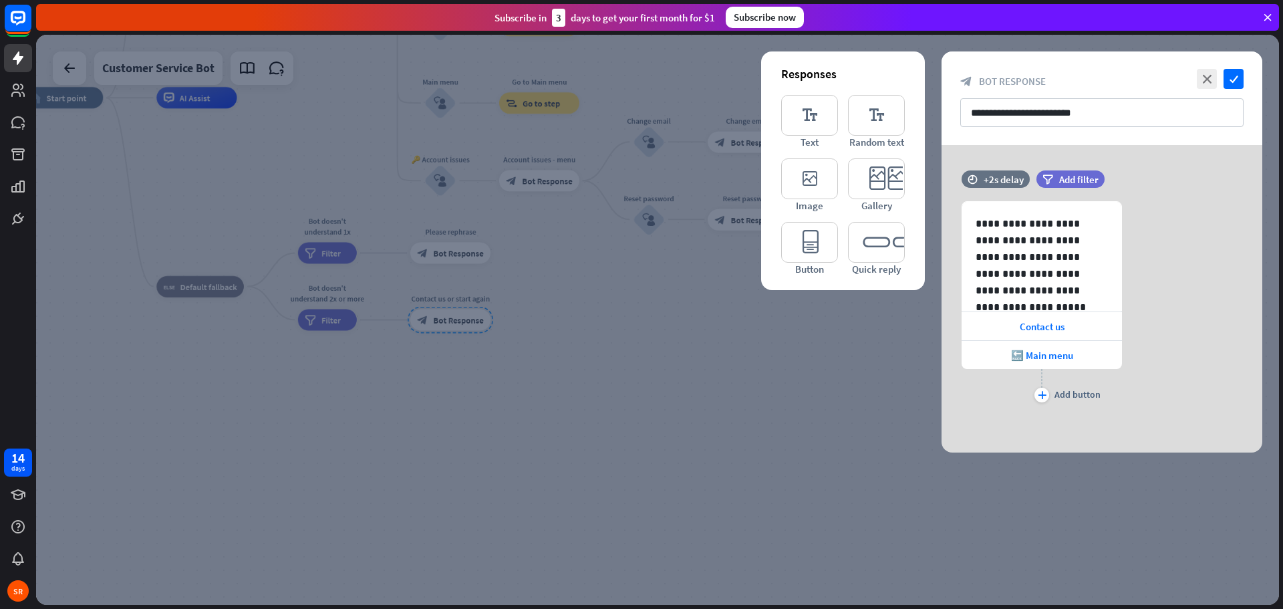
click at [641, 356] on div at bounding box center [657, 320] width 1243 height 570
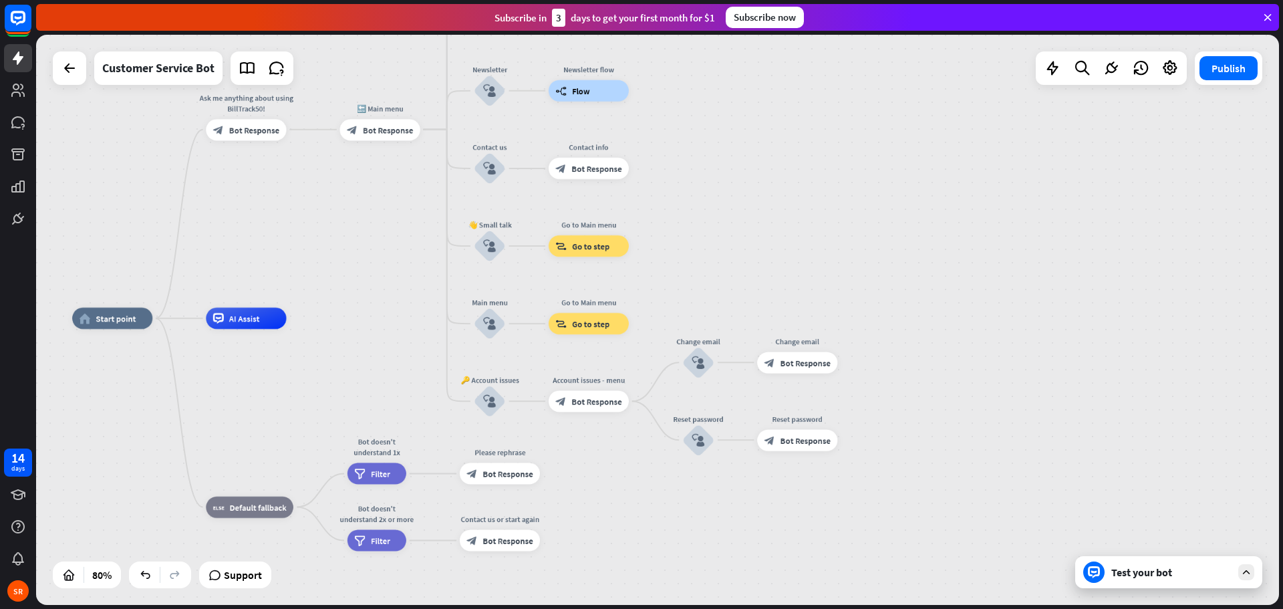
drag, startPoint x: 688, startPoint y: 311, endPoint x: 737, endPoint y: 532, distance: 226.0
click at [737, 532] on div "home_2 Start point Ask me anything about using BillTrack50! block_bot_response …" at bounding box center [570, 546] width 996 height 456
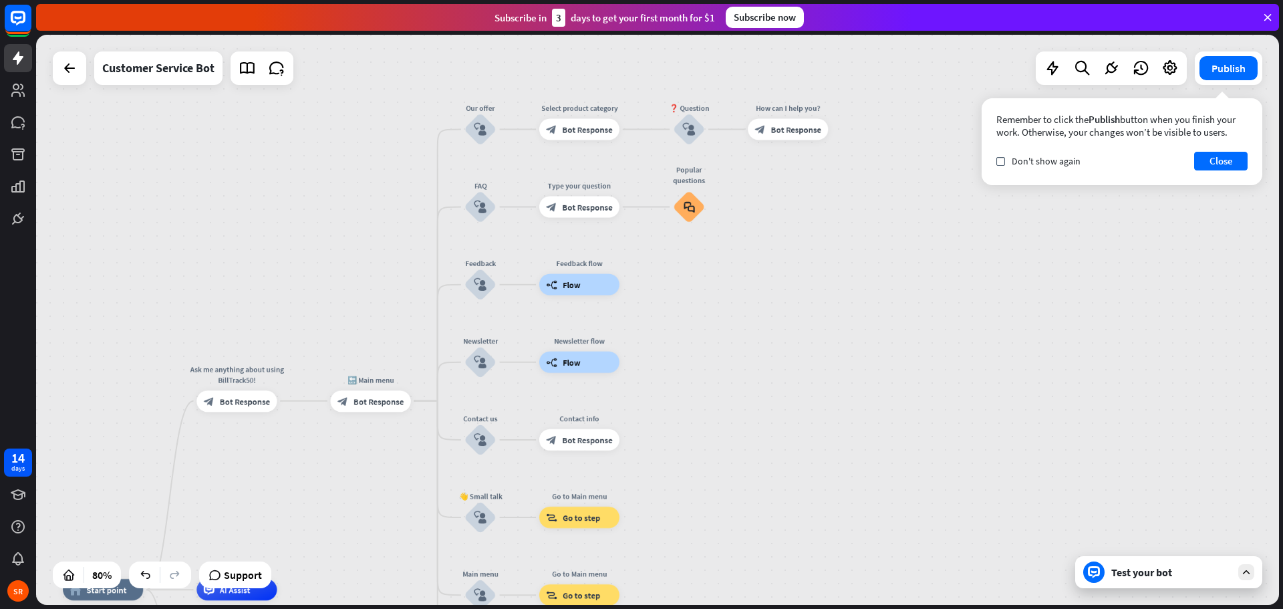
drag, startPoint x: 696, startPoint y: 251, endPoint x: 711, endPoint y: 421, distance: 171.1
click at [687, 521] on div "home_2 Start point Ask me anything about using BillTrack50! block_bot_response …" at bounding box center [657, 320] width 1243 height 570
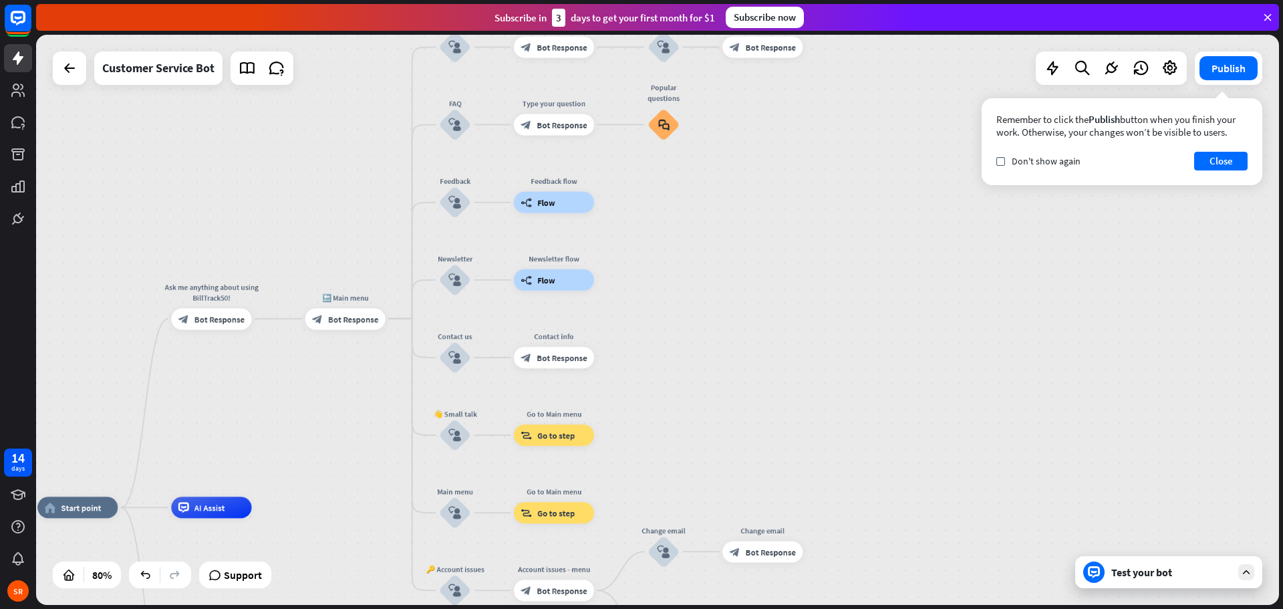
drag, startPoint x: 767, startPoint y: 327, endPoint x: 742, endPoint y: 246, distance: 85.4
click at [742, 246] on div "home_2 Start point Ask me anything about using BillTrack50! block_bot_response …" at bounding box center [657, 320] width 1243 height 570
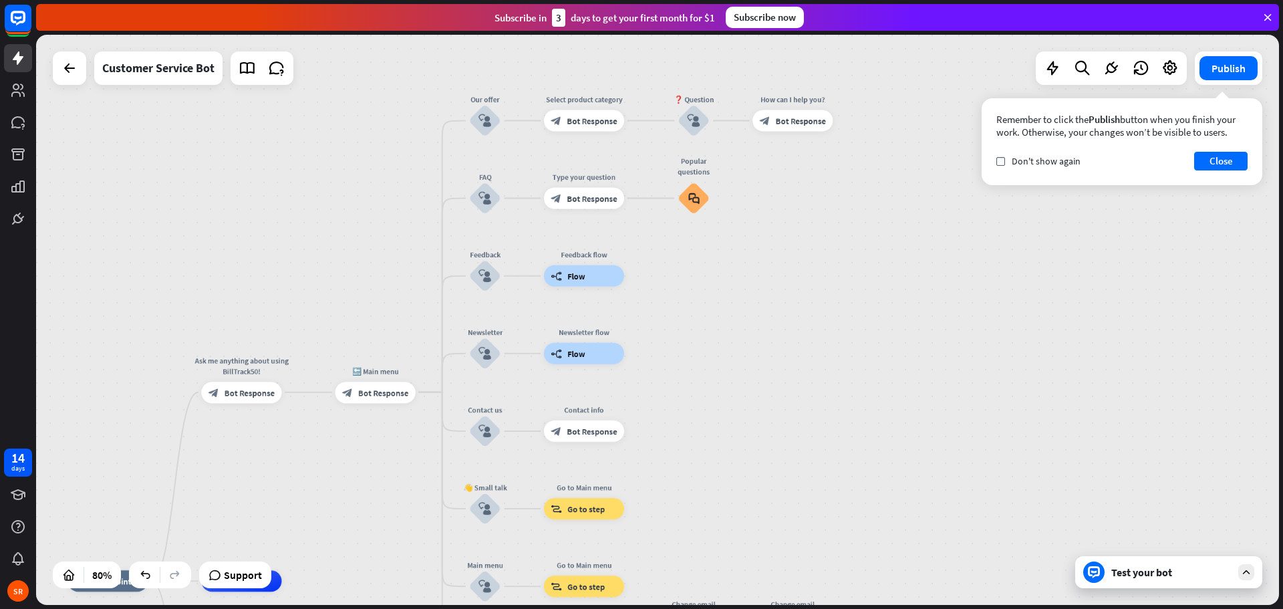
drag, startPoint x: 857, startPoint y: 325, endPoint x: 888, endPoint y: 398, distance: 79.4
click at [888, 398] on div "home_2 Start point Ask me anything about using BillTrack50! block_bot_response …" at bounding box center [657, 320] width 1243 height 570
click at [695, 121] on icon "block_user_input" at bounding box center [693, 120] width 13 height 13
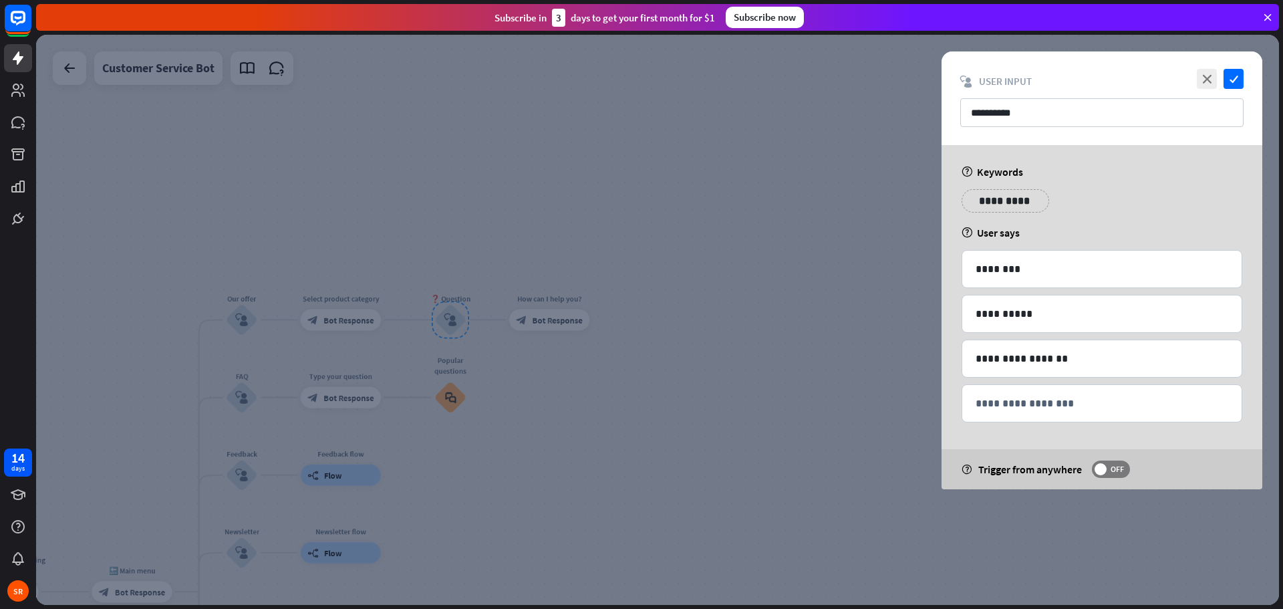
click at [684, 412] on div at bounding box center [657, 320] width 1243 height 570
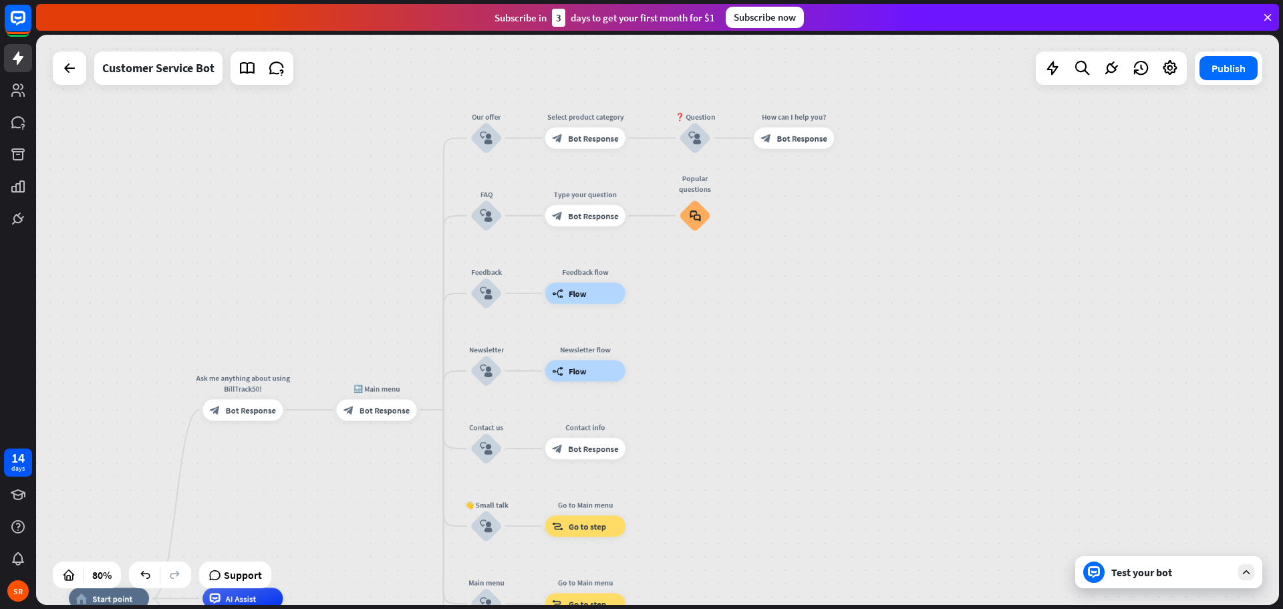
drag, startPoint x: 595, startPoint y: 418, endPoint x: 840, endPoint y: 236, distance: 304.8
click at [840, 236] on div "home_2 Start point Ask me anything about using BillTrack50! block_bot_response …" at bounding box center [657, 320] width 1243 height 570
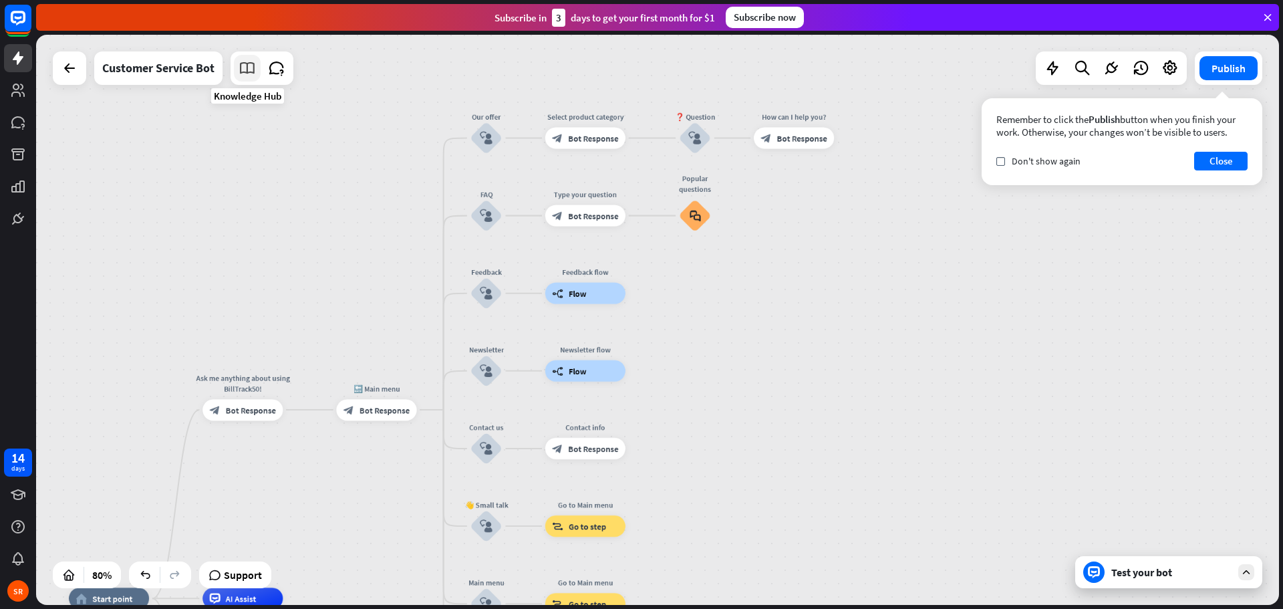
click at [241, 65] on icon at bounding box center [247, 67] width 17 height 17
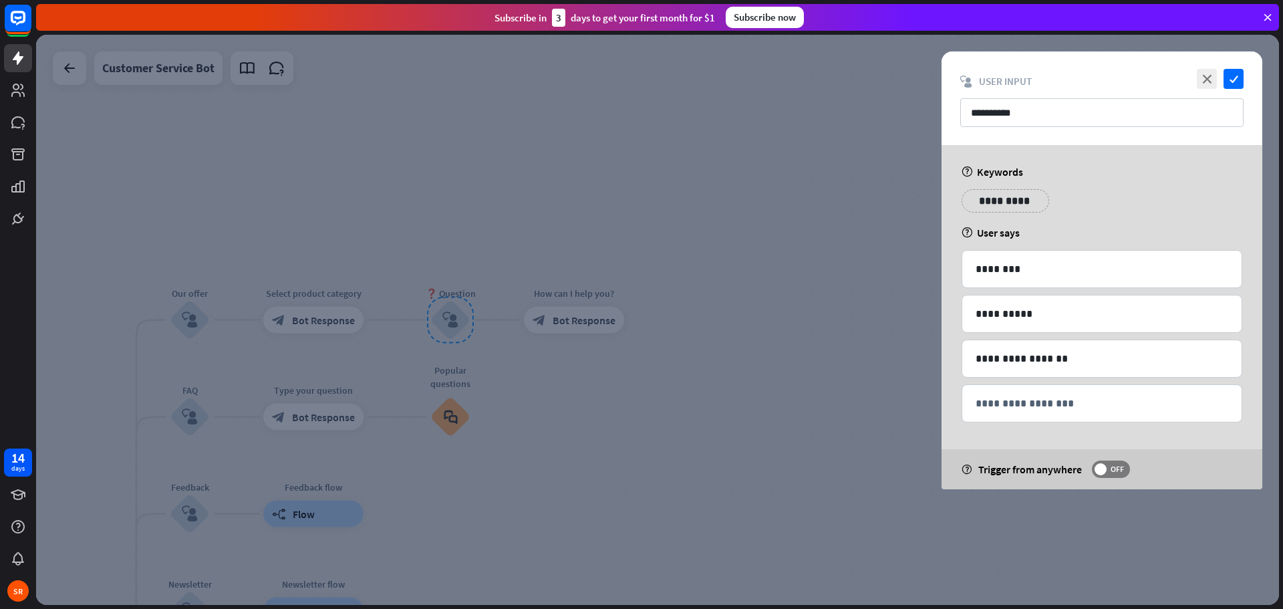
drag, startPoint x: 383, startPoint y: 224, endPoint x: 493, endPoint y: 186, distance: 116.5
click at [493, 186] on div at bounding box center [657, 320] width 1243 height 570
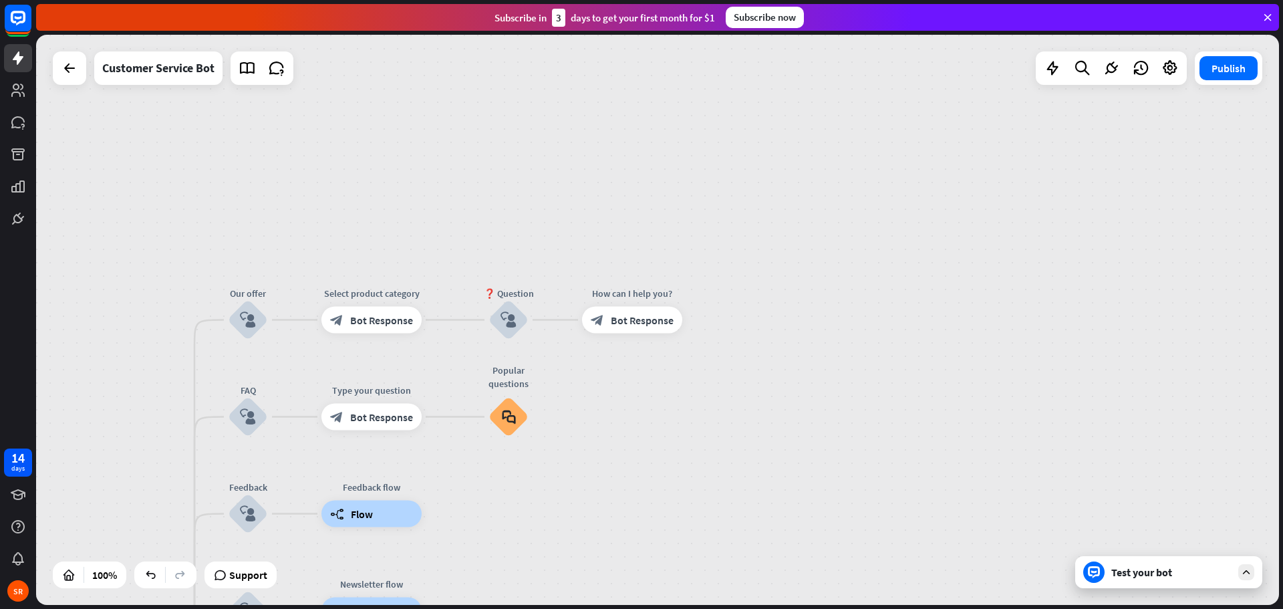
drag, startPoint x: 314, startPoint y: 217, endPoint x: 430, endPoint y: 202, distance: 117.3
click at [434, 205] on div "home_2 Start point Ask me anything about using BillTrack50! block_bot_response …" at bounding box center [657, 320] width 1243 height 570
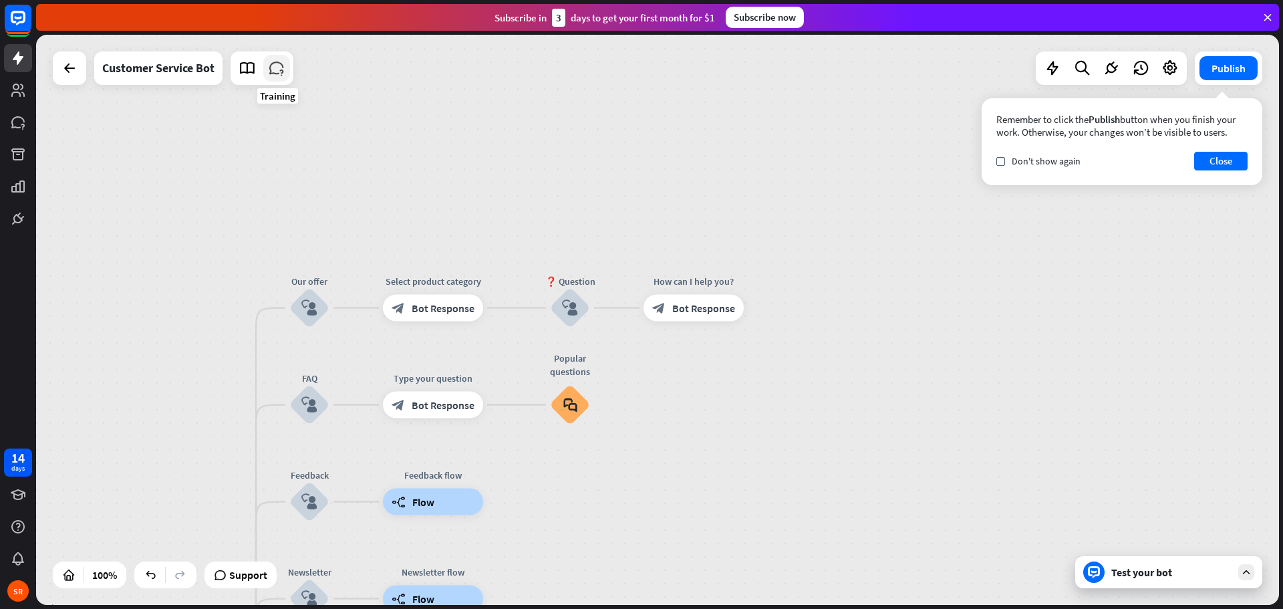
click at [273, 68] on icon at bounding box center [276, 67] width 17 height 17
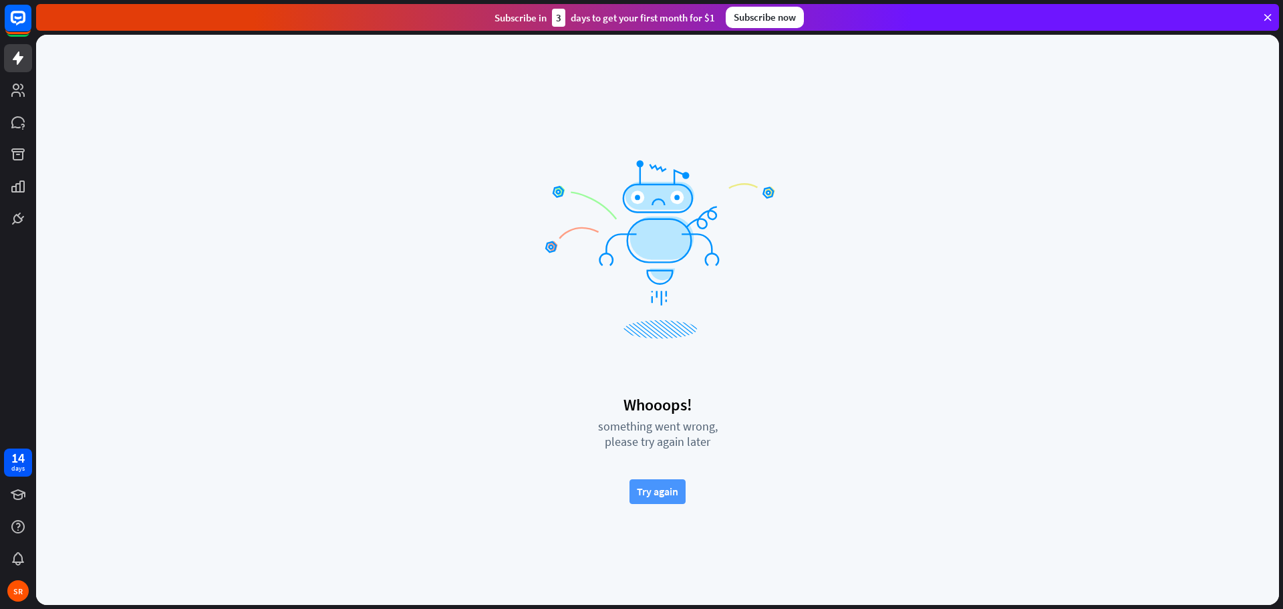
click at [654, 487] on button "Try again" at bounding box center [658, 491] width 56 height 25
